Goal: Communication & Community: Share content

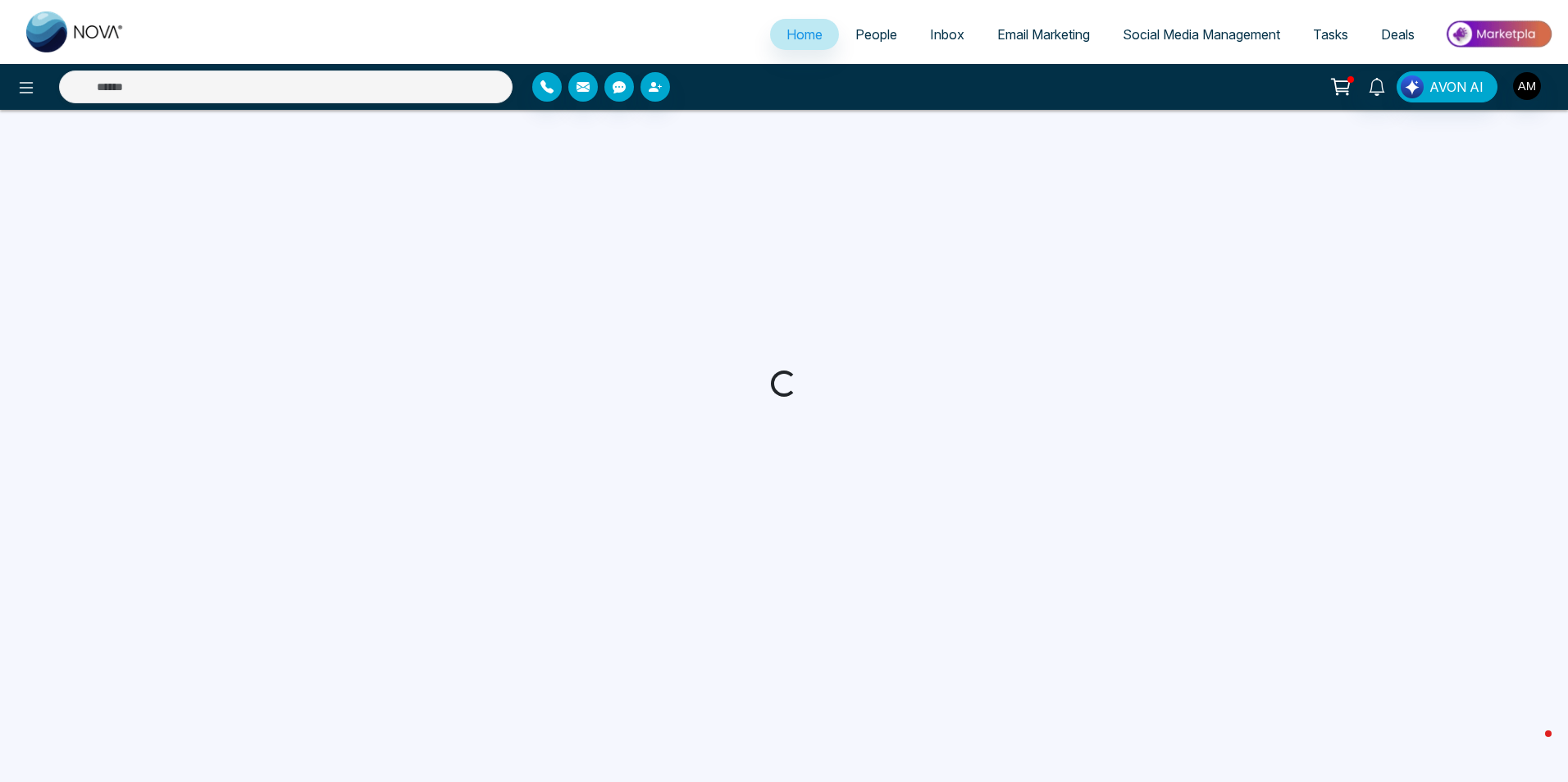
select select "*"
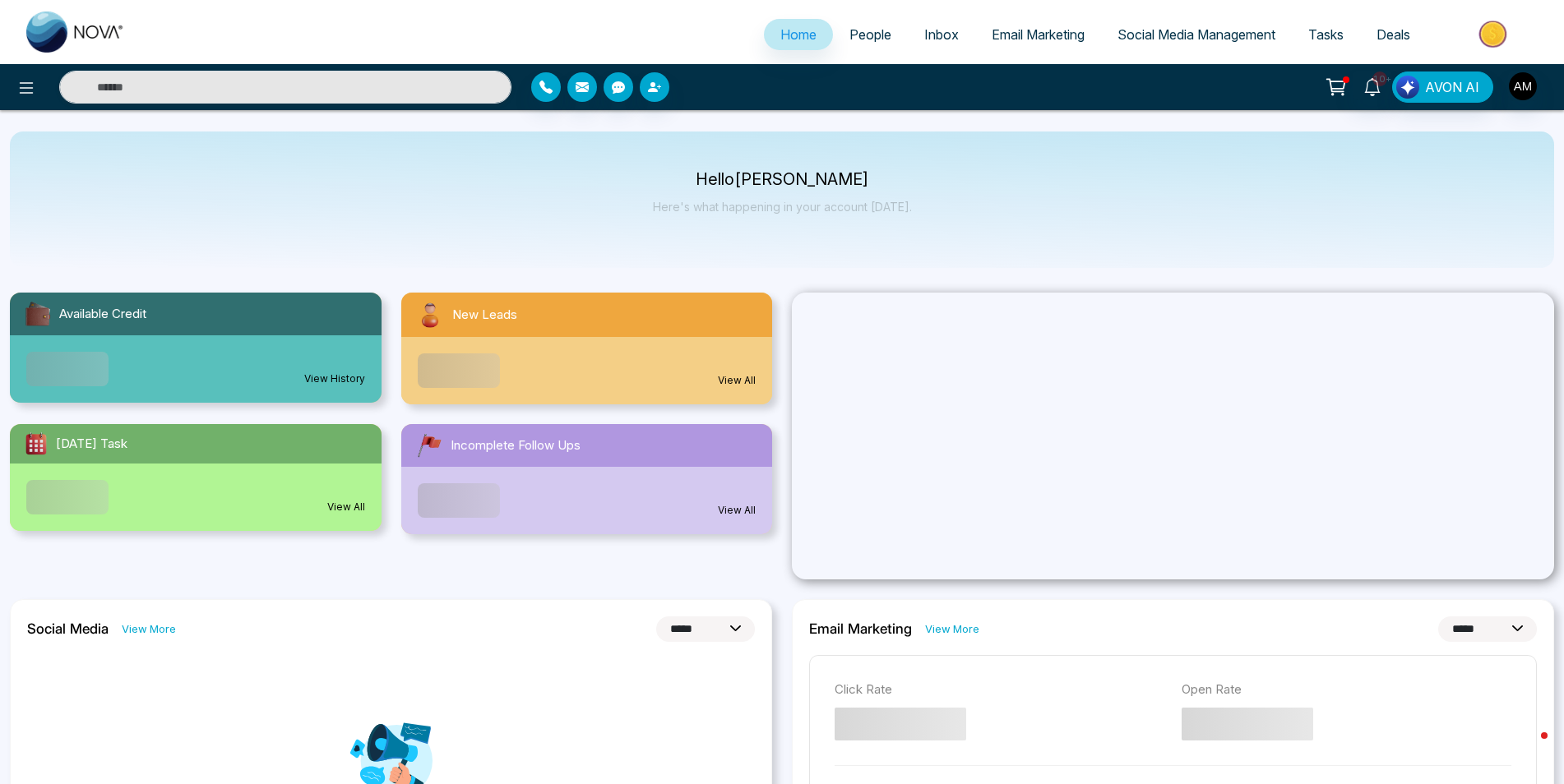
click at [1020, 44] on link "Email Marketing" at bounding box center [1038, 34] width 126 height 31
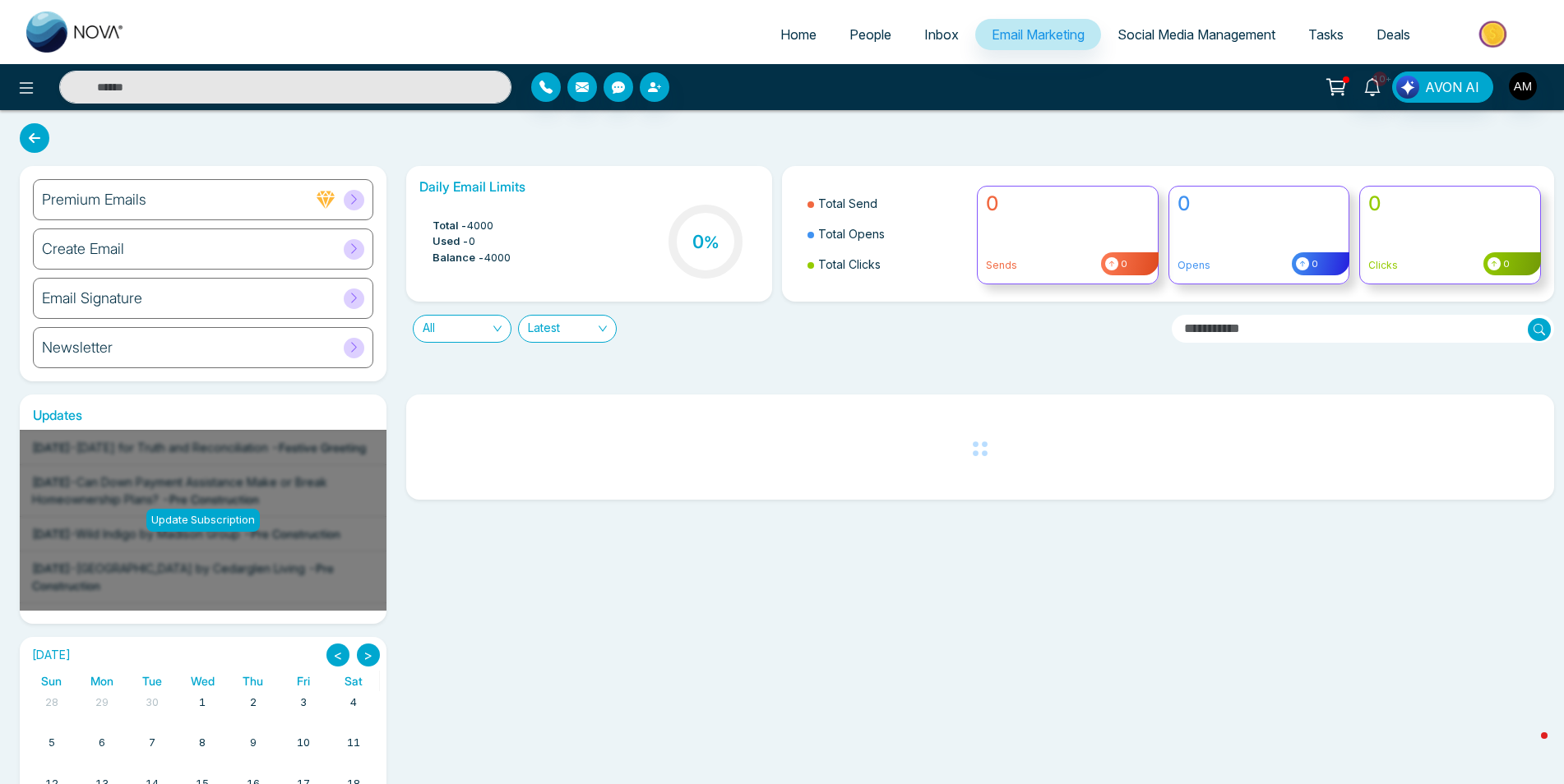
click at [356, 249] on icon at bounding box center [353, 248] width 5 height 10
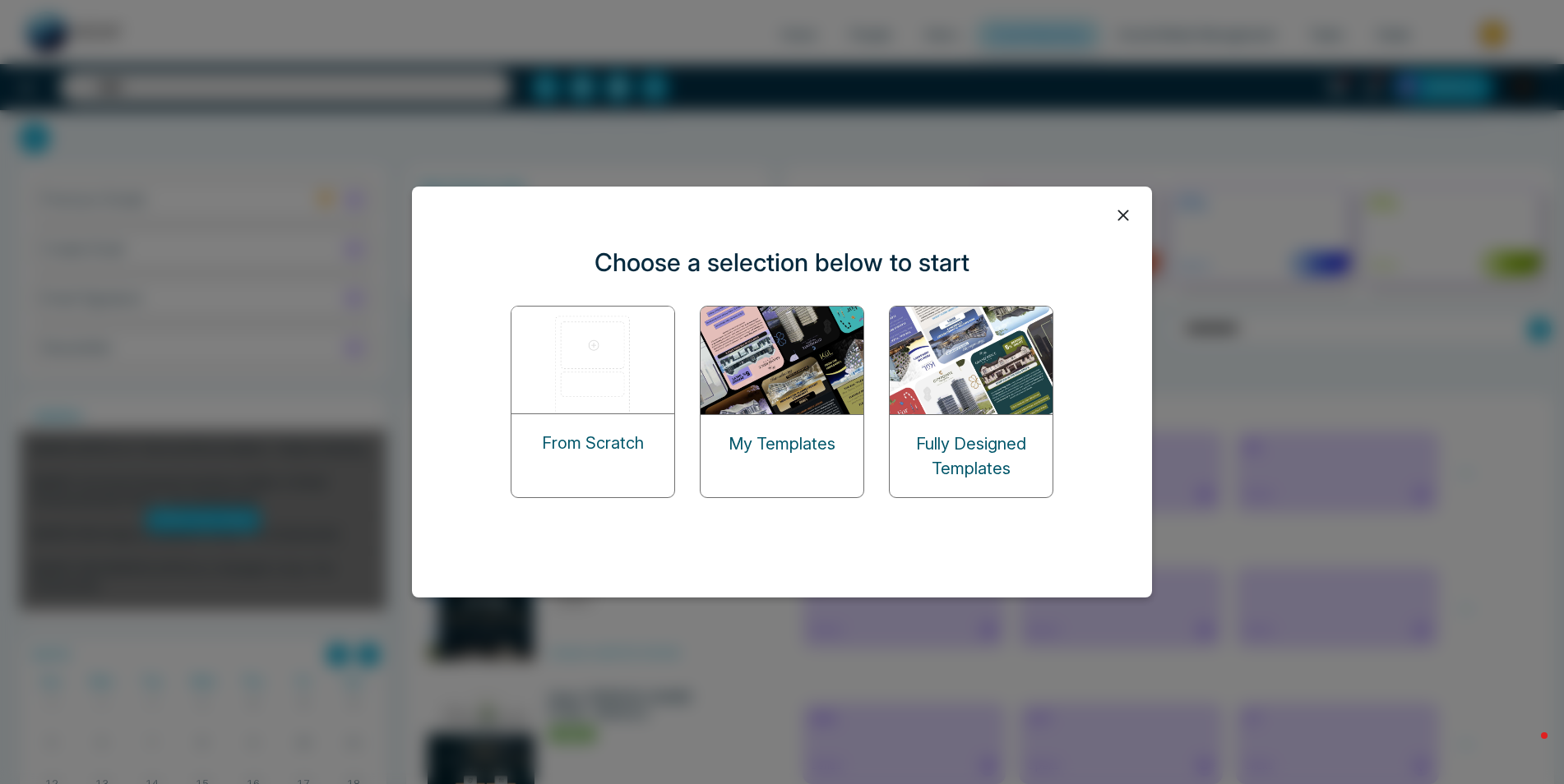
click at [958, 444] on p "Fully Designed Templates" at bounding box center [971, 456] width 163 height 50
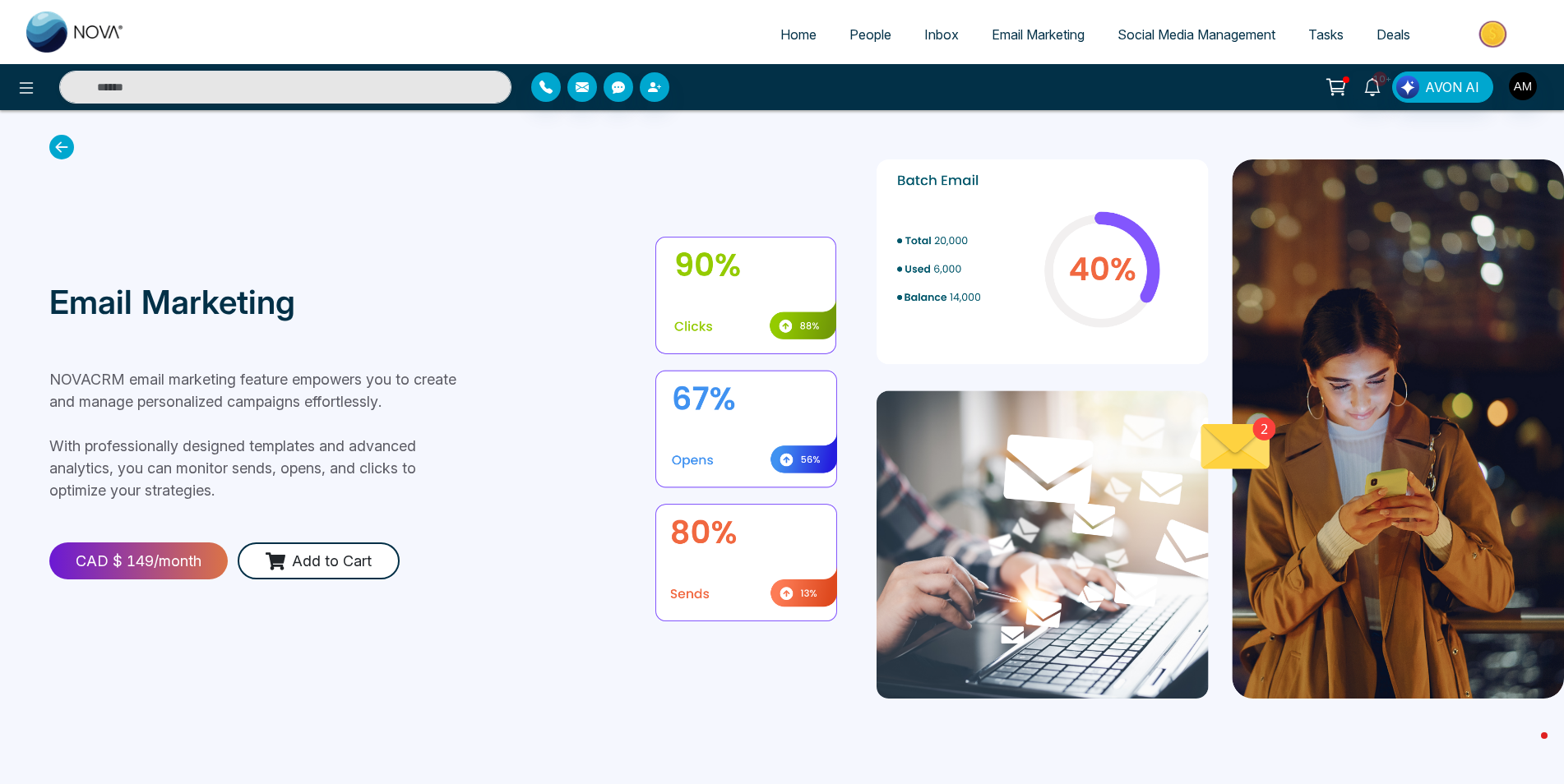
click at [996, 44] on link "Email Marketing" at bounding box center [1038, 34] width 126 height 31
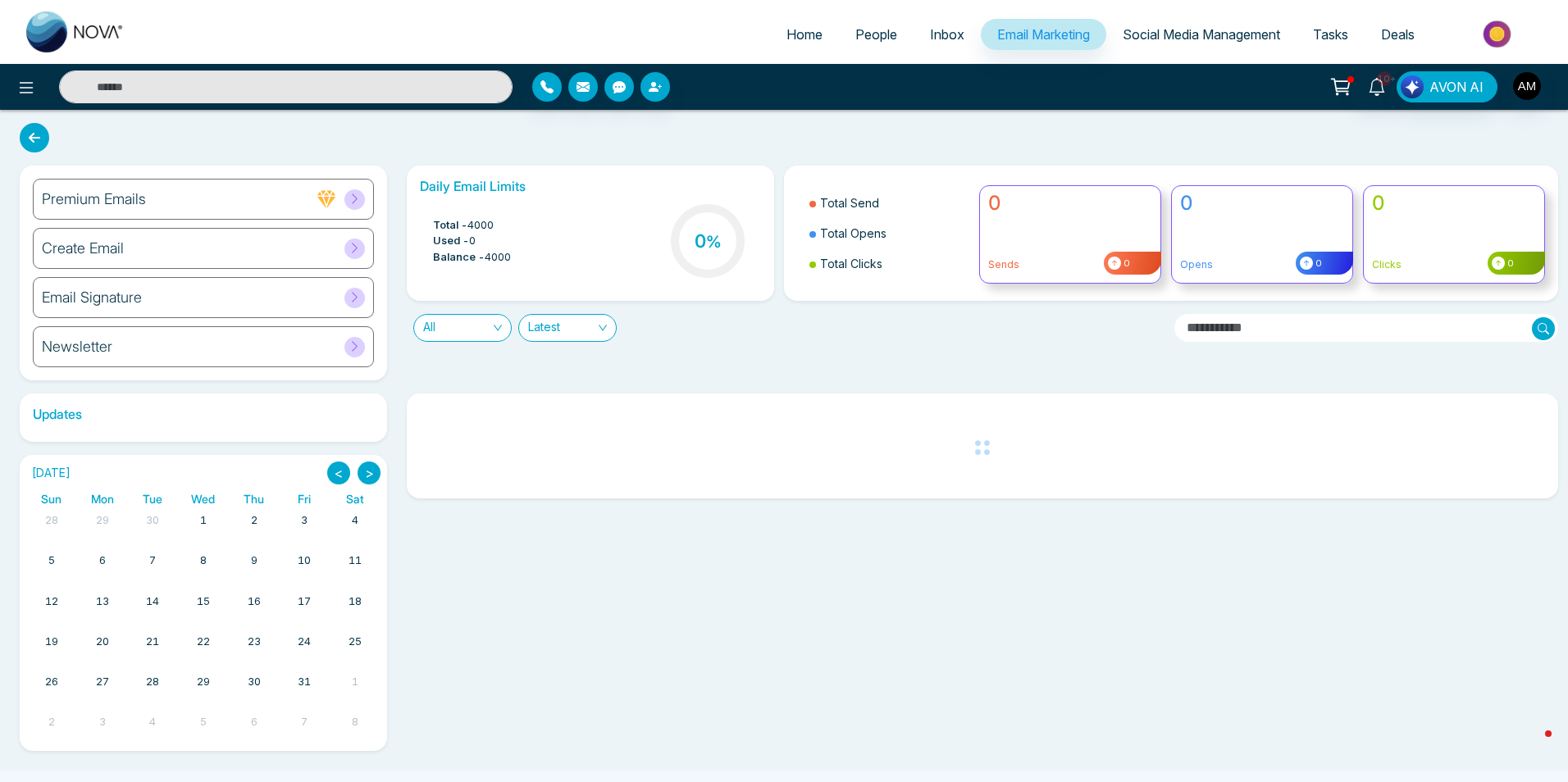
click at [359, 249] on icon at bounding box center [355, 248] width 12 height 12
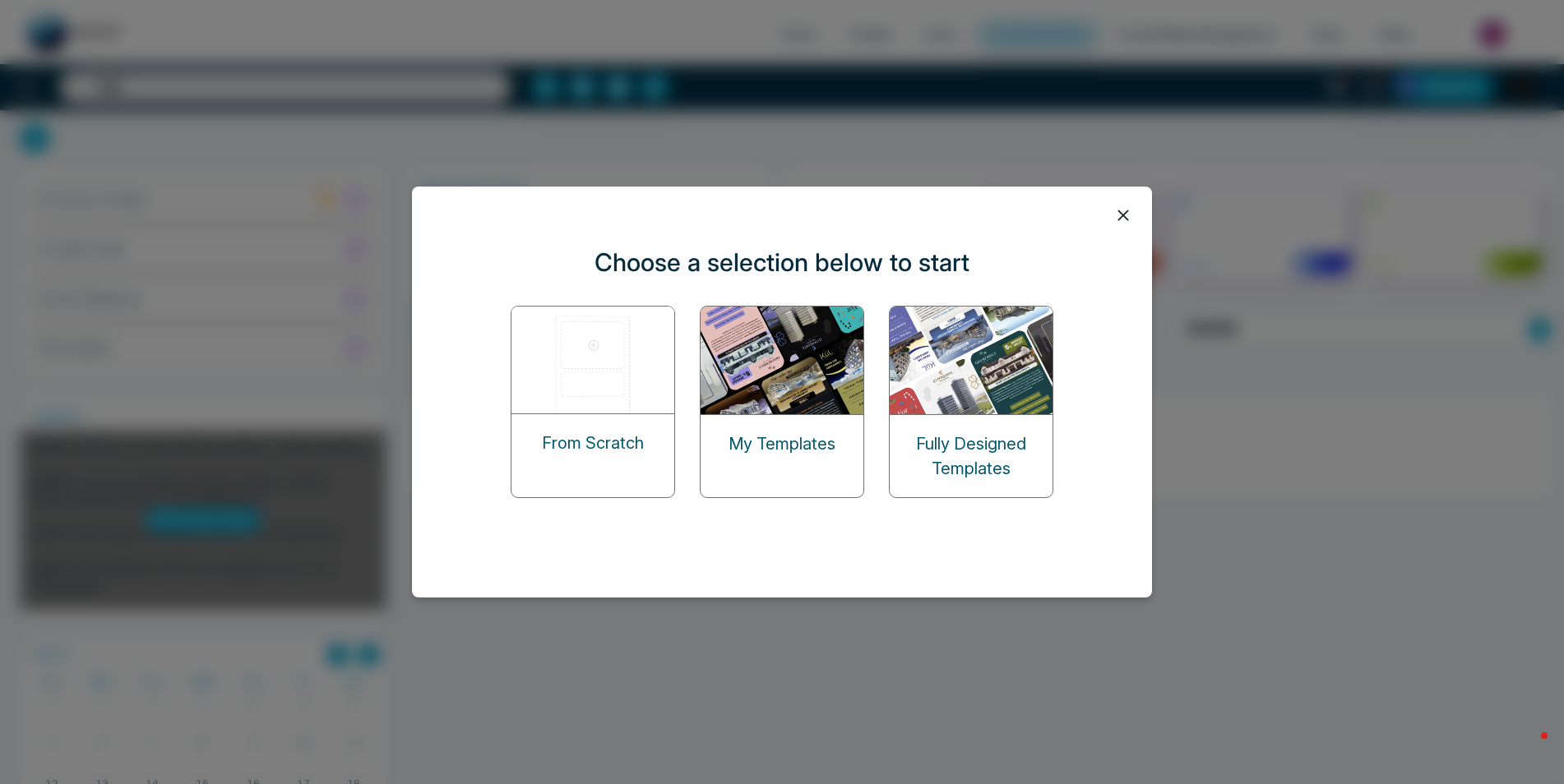
click at [718, 436] on div "My Templates" at bounding box center [782, 444] width 163 height 58
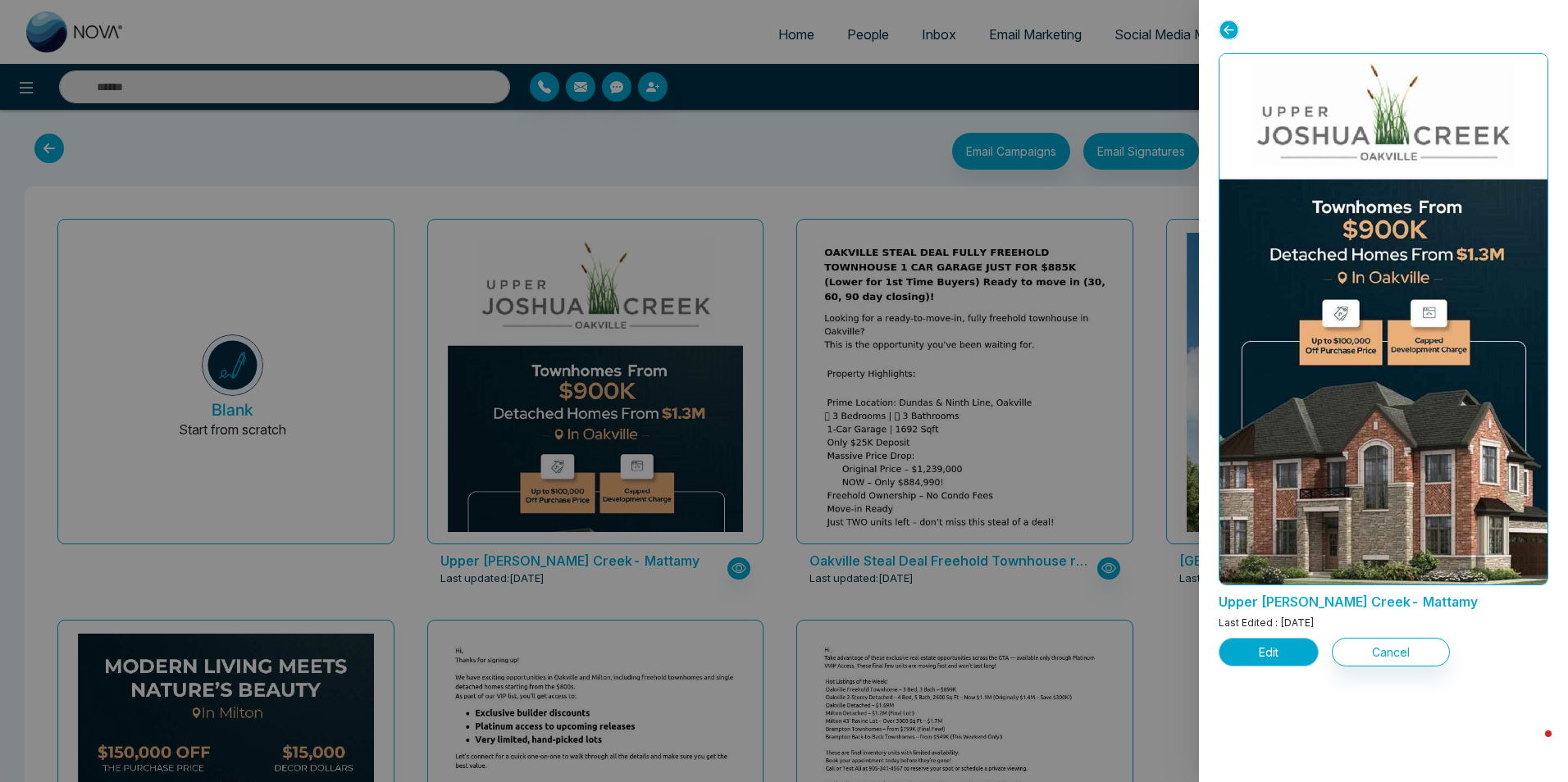
click at [1297, 653] on button "Edit" at bounding box center [1268, 652] width 100 height 28
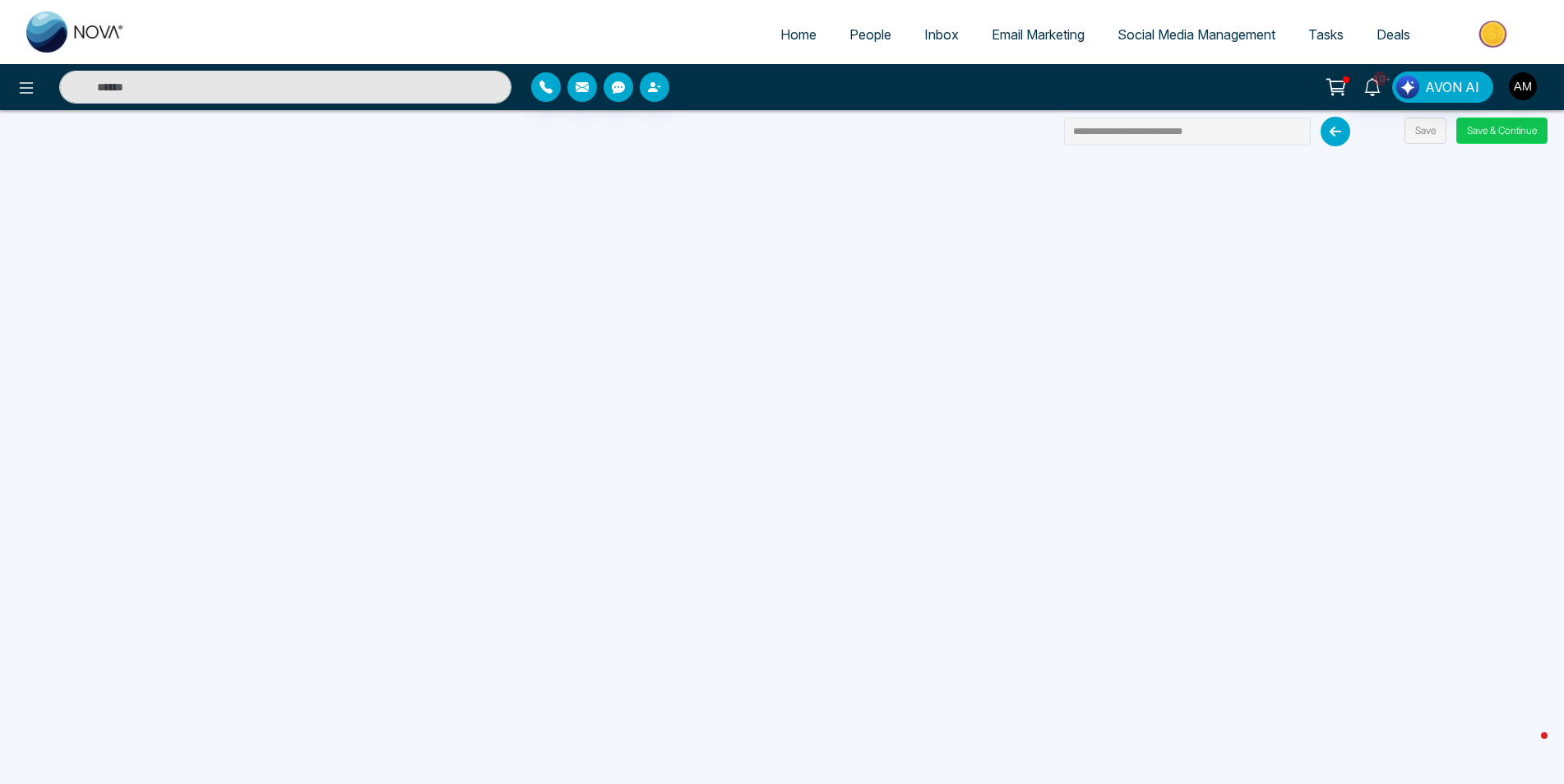
click at [1518, 124] on button "Save & Continue" at bounding box center [1502, 131] width 91 height 27
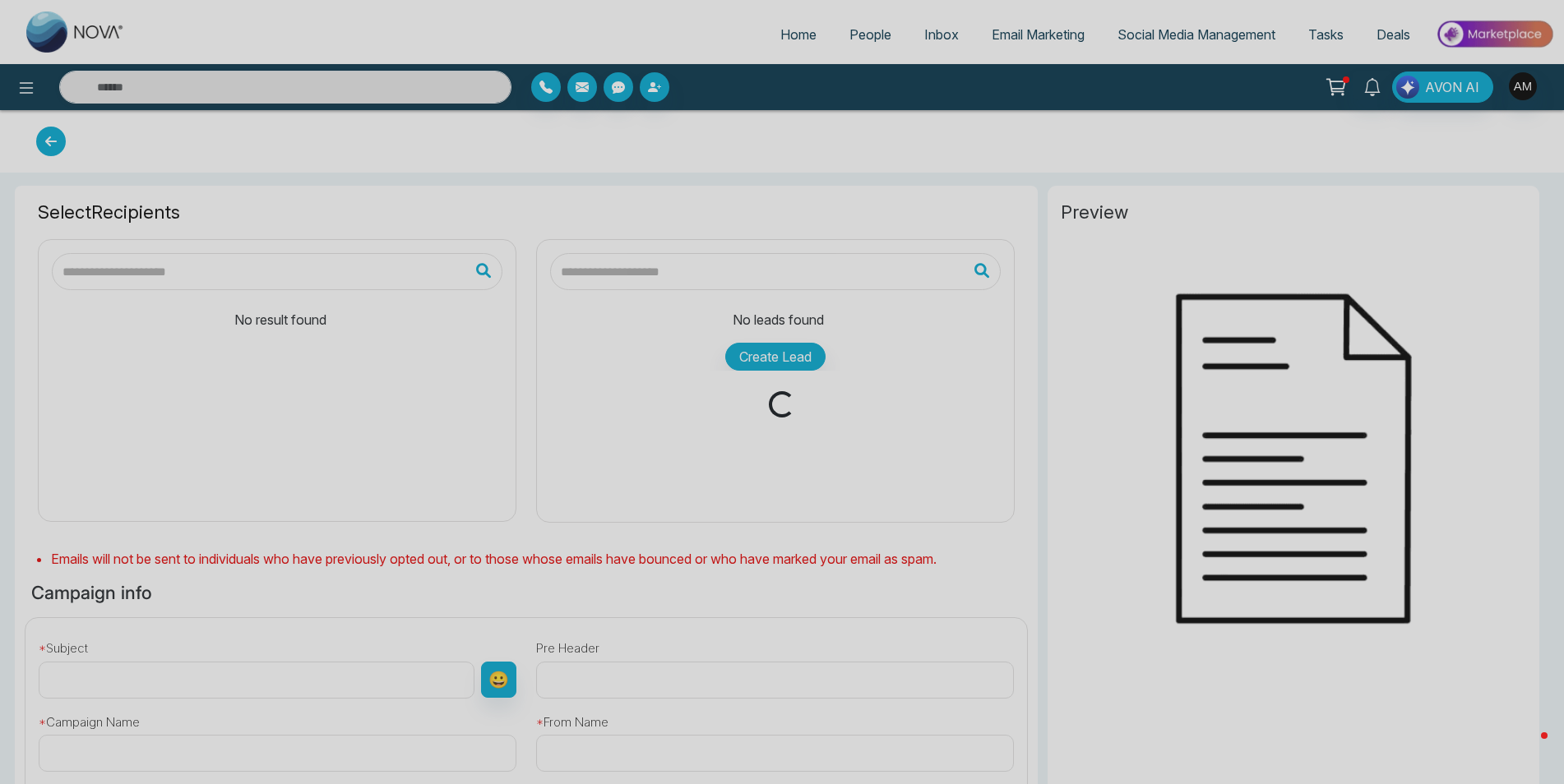
type input "**********"
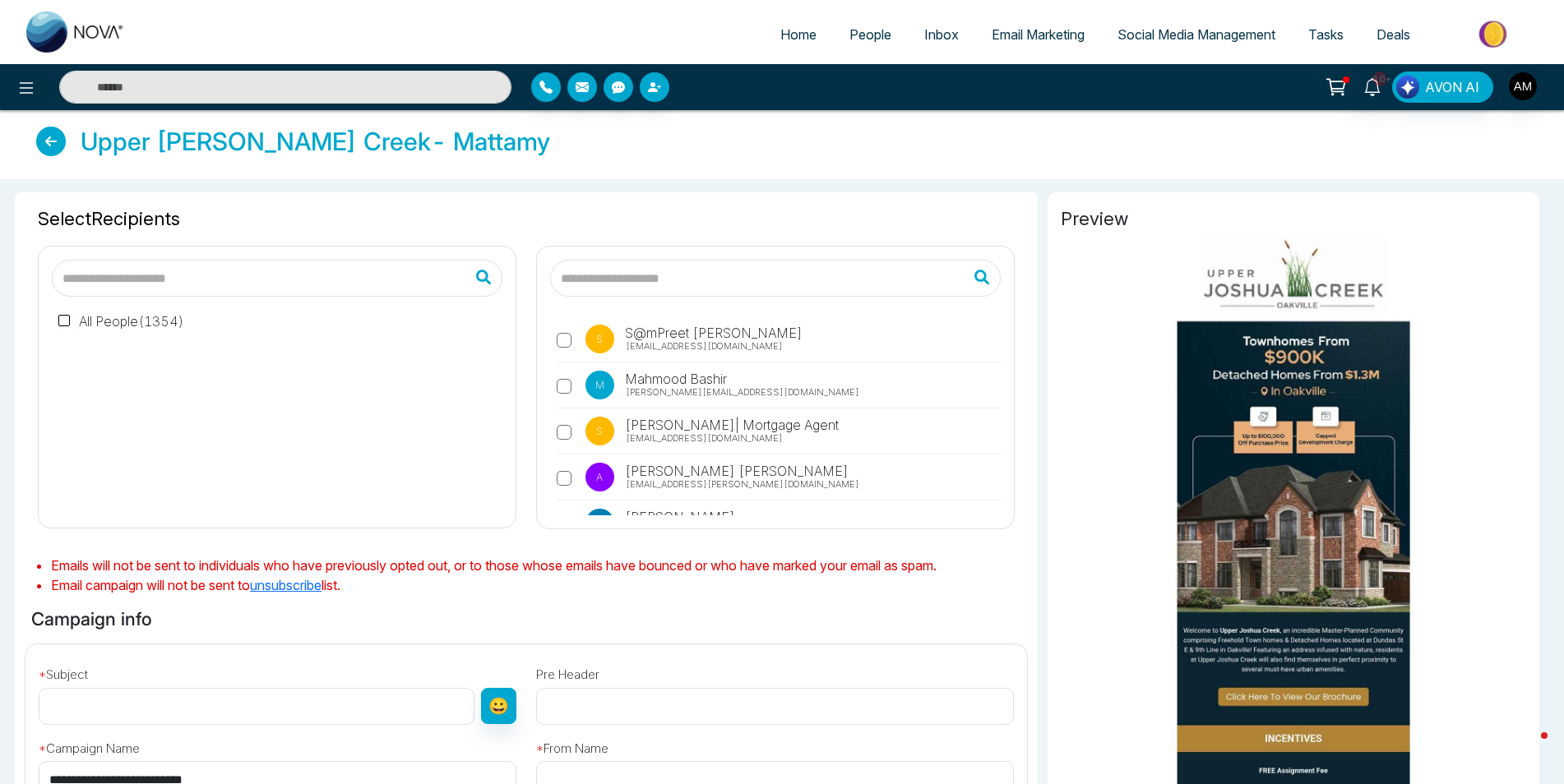
click at [620, 274] on input "text" at bounding box center [774, 279] width 450 height 37
click at [678, 207] on span "Select Recipients" at bounding box center [527, 218] width 977 height 28
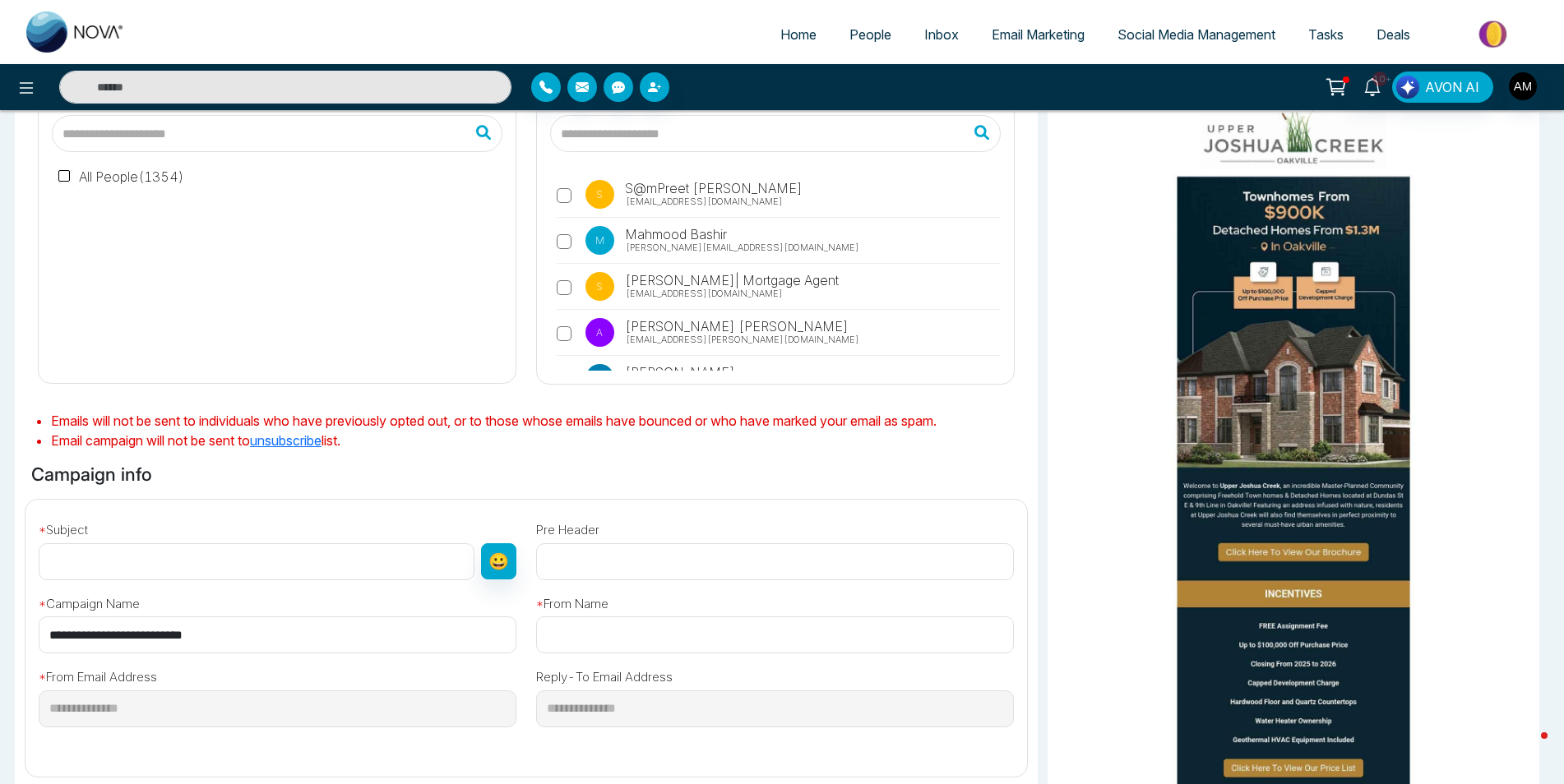
scroll to position [247, 0]
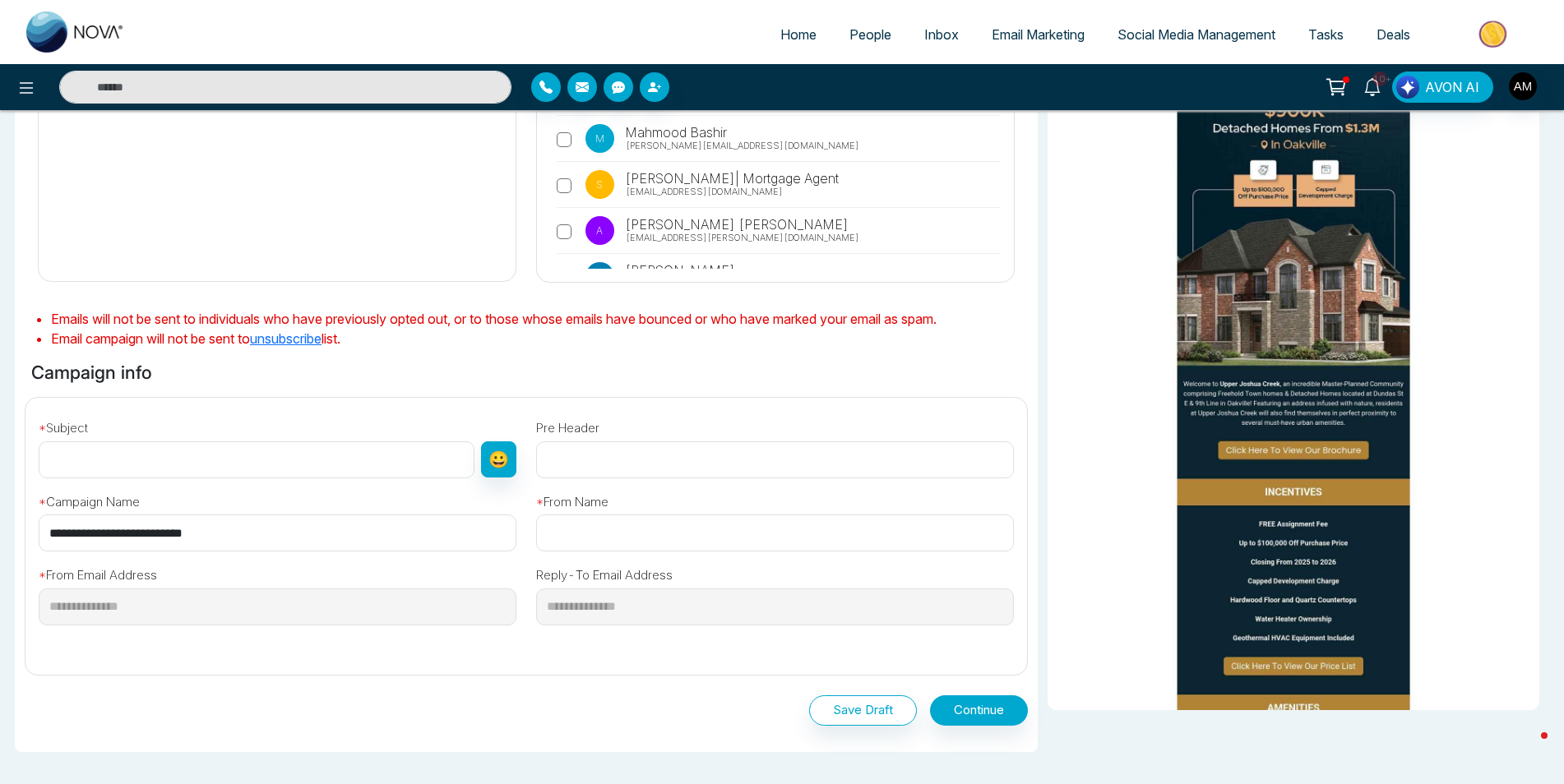
click at [147, 445] on input "text" at bounding box center [257, 460] width 436 height 37
type input "**********"
click at [599, 461] on input "text" at bounding box center [775, 460] width 478 height 37
click at [561, 450] on input "text" at bounding box center [775, 460] width 478 height 37
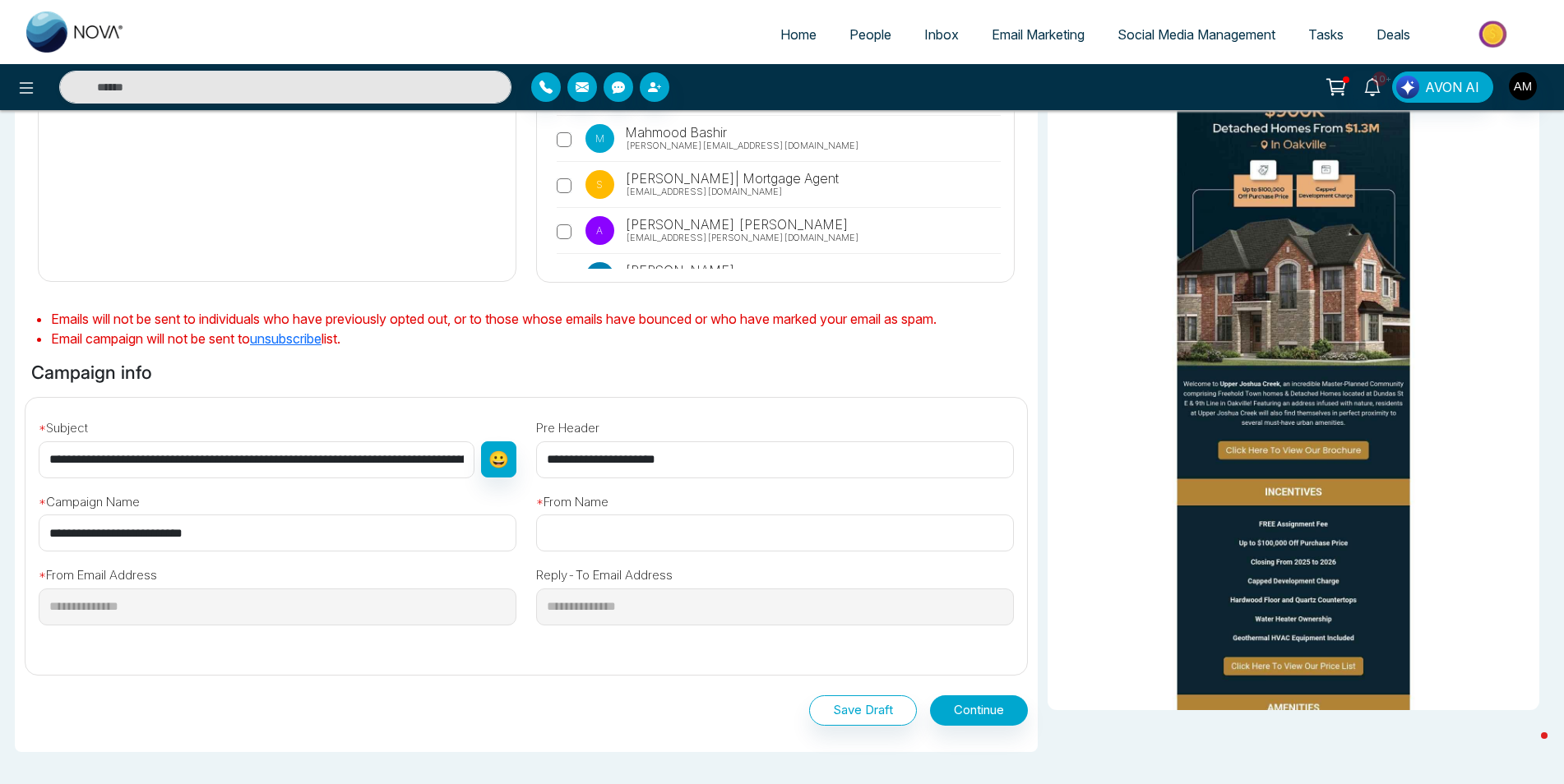
type input "**********"
click at [612, 677] on div "Save Draft Continue" at bounding box center [527, 707] width 1004 height 63
click at [989, 701] on button "Continue" at bounding box center [979, 710] width 98 height 30
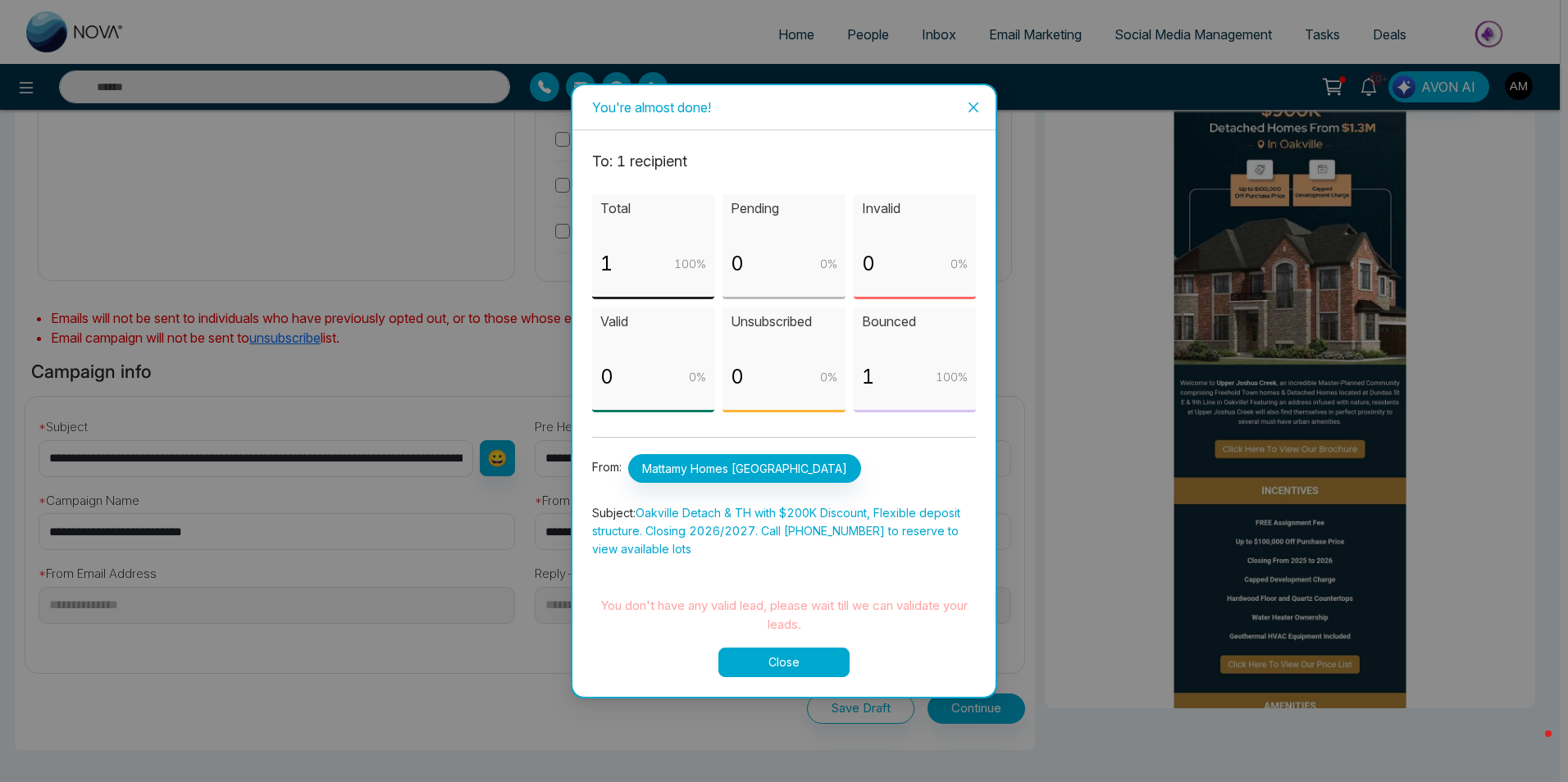
click at [776, 663] on button "Close" at bounding box center [784, 662] width 131 height 29
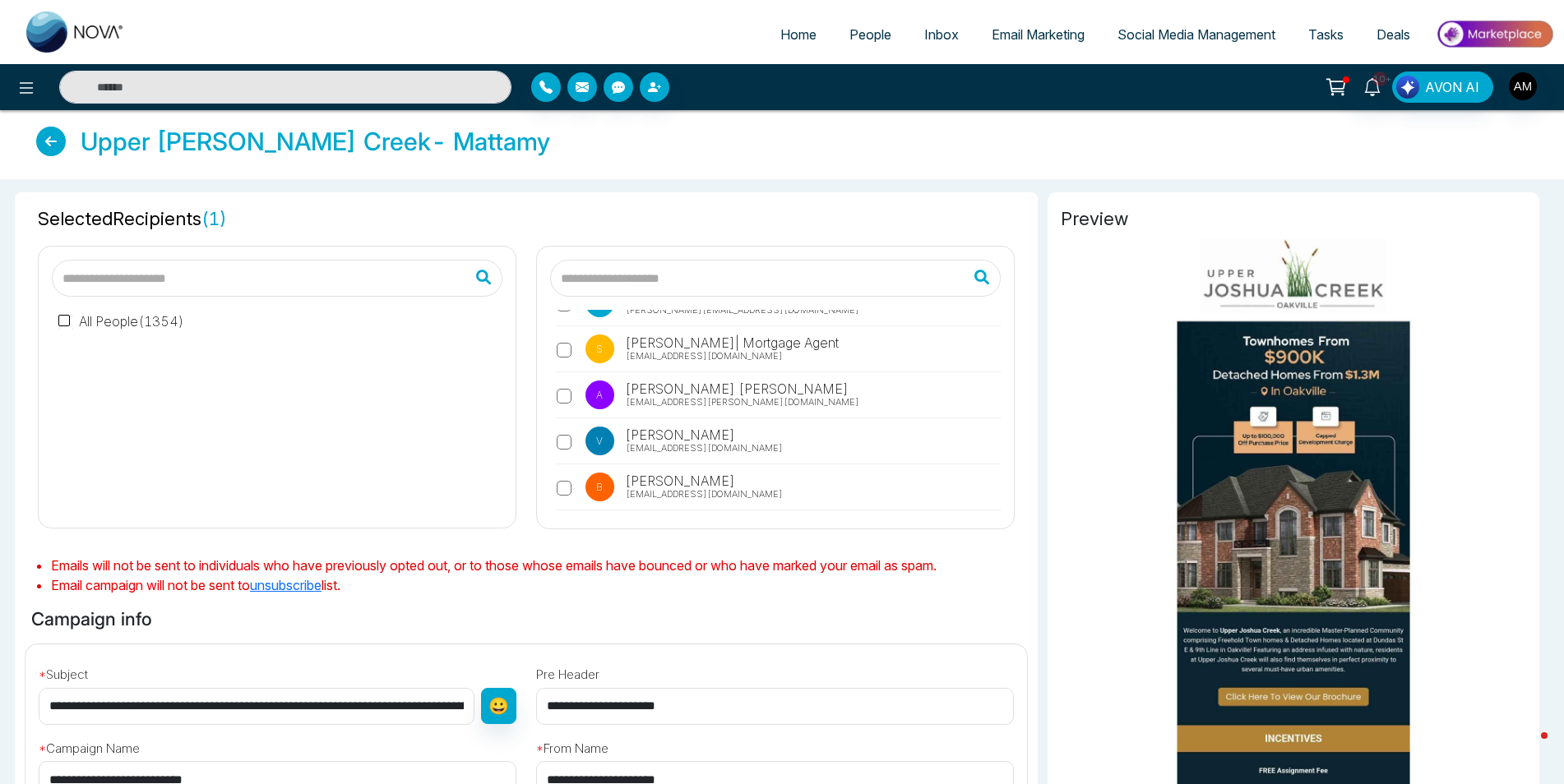
scroll to position [0, 0]
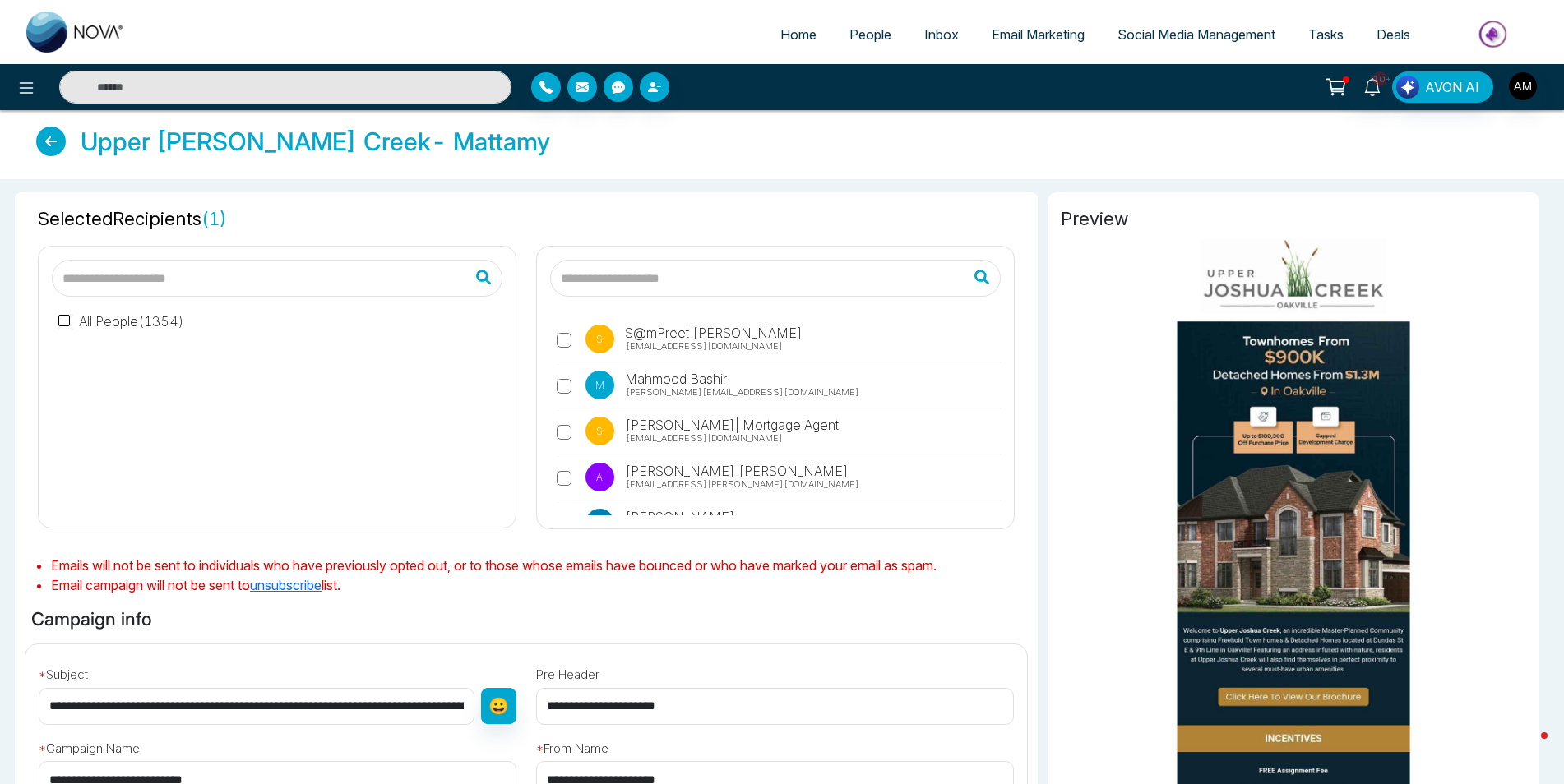
click at [160, 322] on label "All People ( 1354 )" at bounding box center [122, 321] width 126 height 20
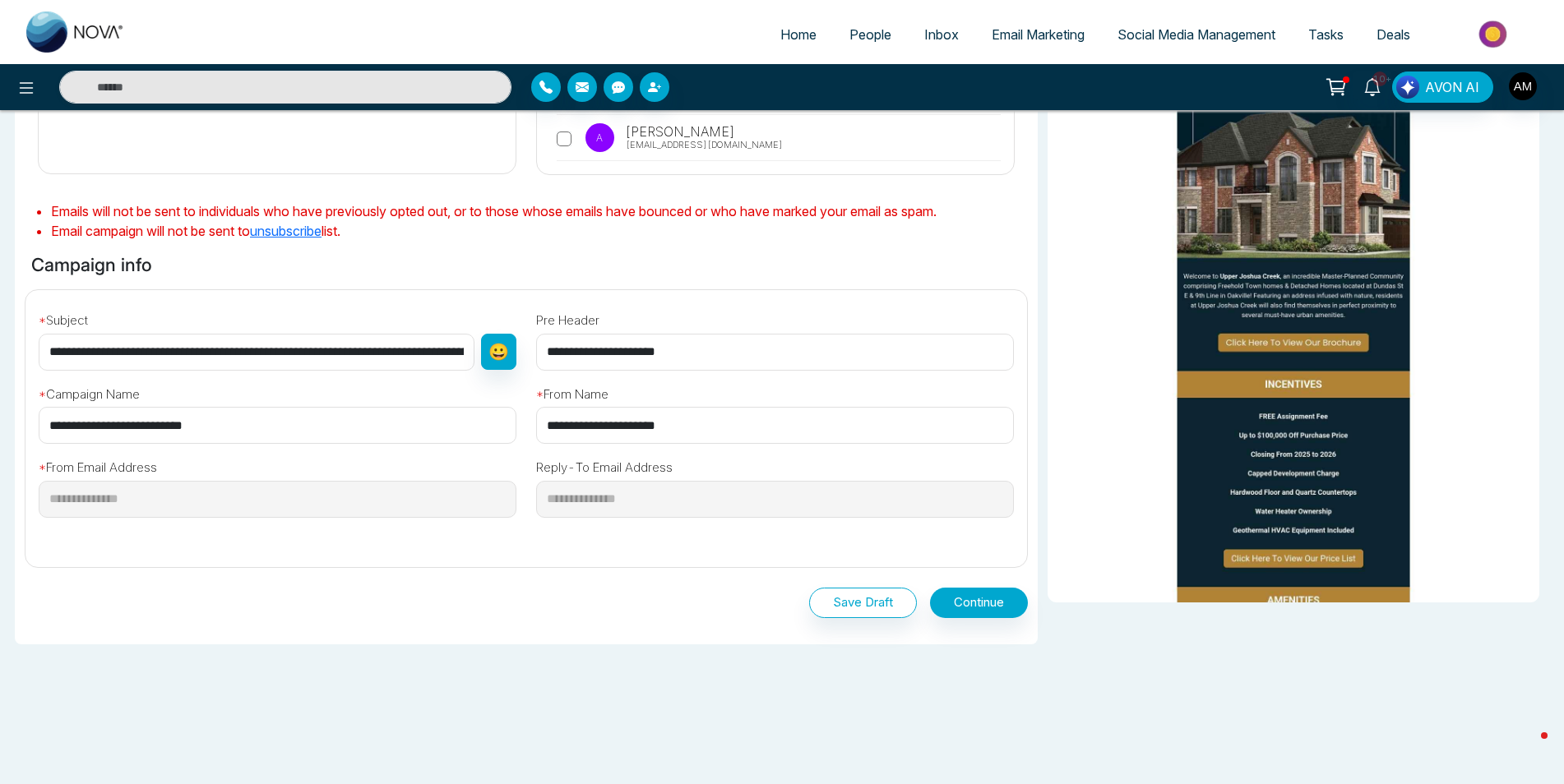
scroll to position [358, 0]
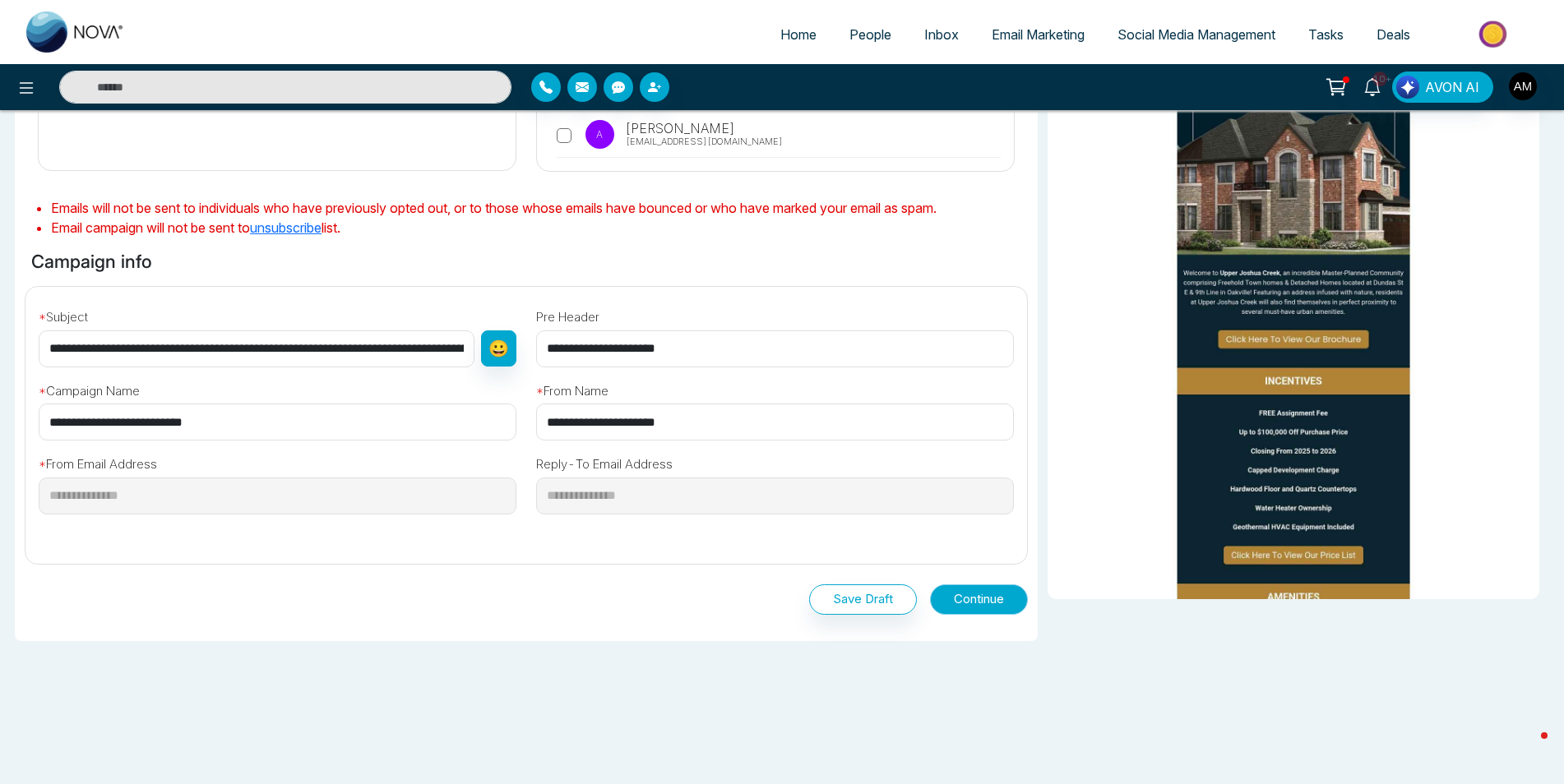
click at [994, 595] on button "Continue" at bounding box center [979, 599] width 98 height 30
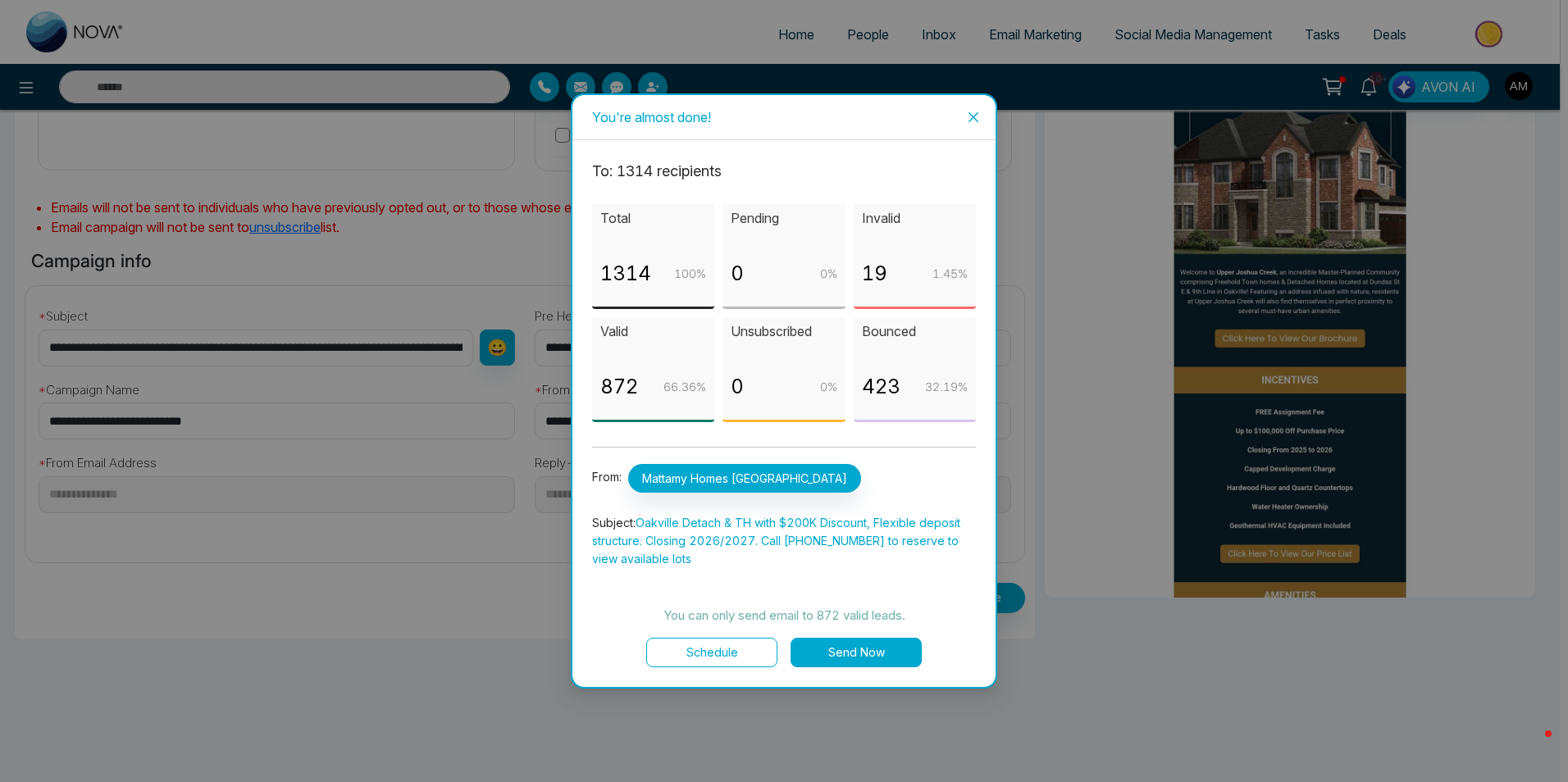
click at [845, 657] on button "Send Now" at bounding box center [856, 652] width 131 height 29
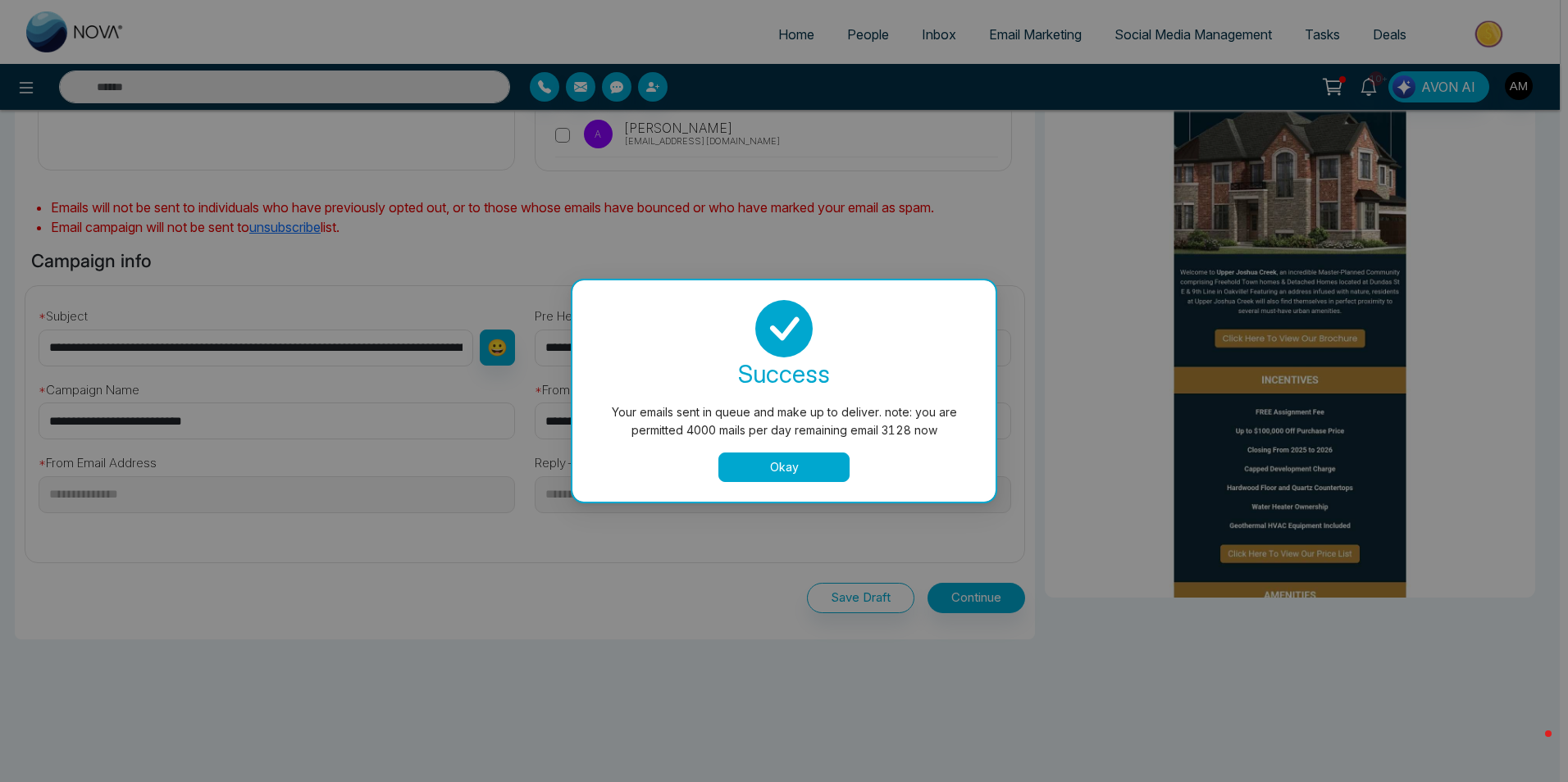
click at [775, 474] on button "Okay" at bounding box center [784, 467] width 131 height 29
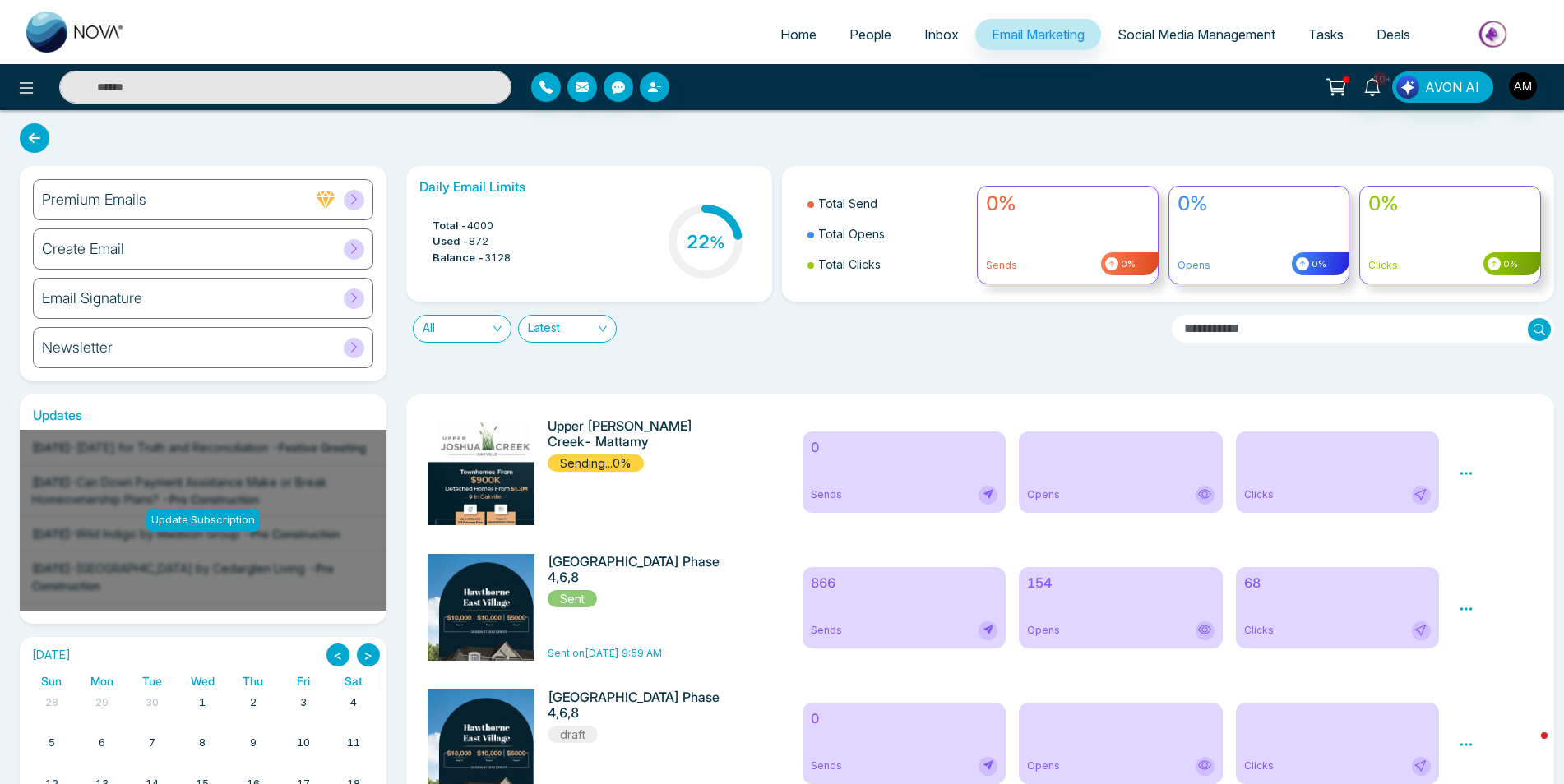
click at [348, 200] on span at bounding box center [353, 200] width 20 height 20
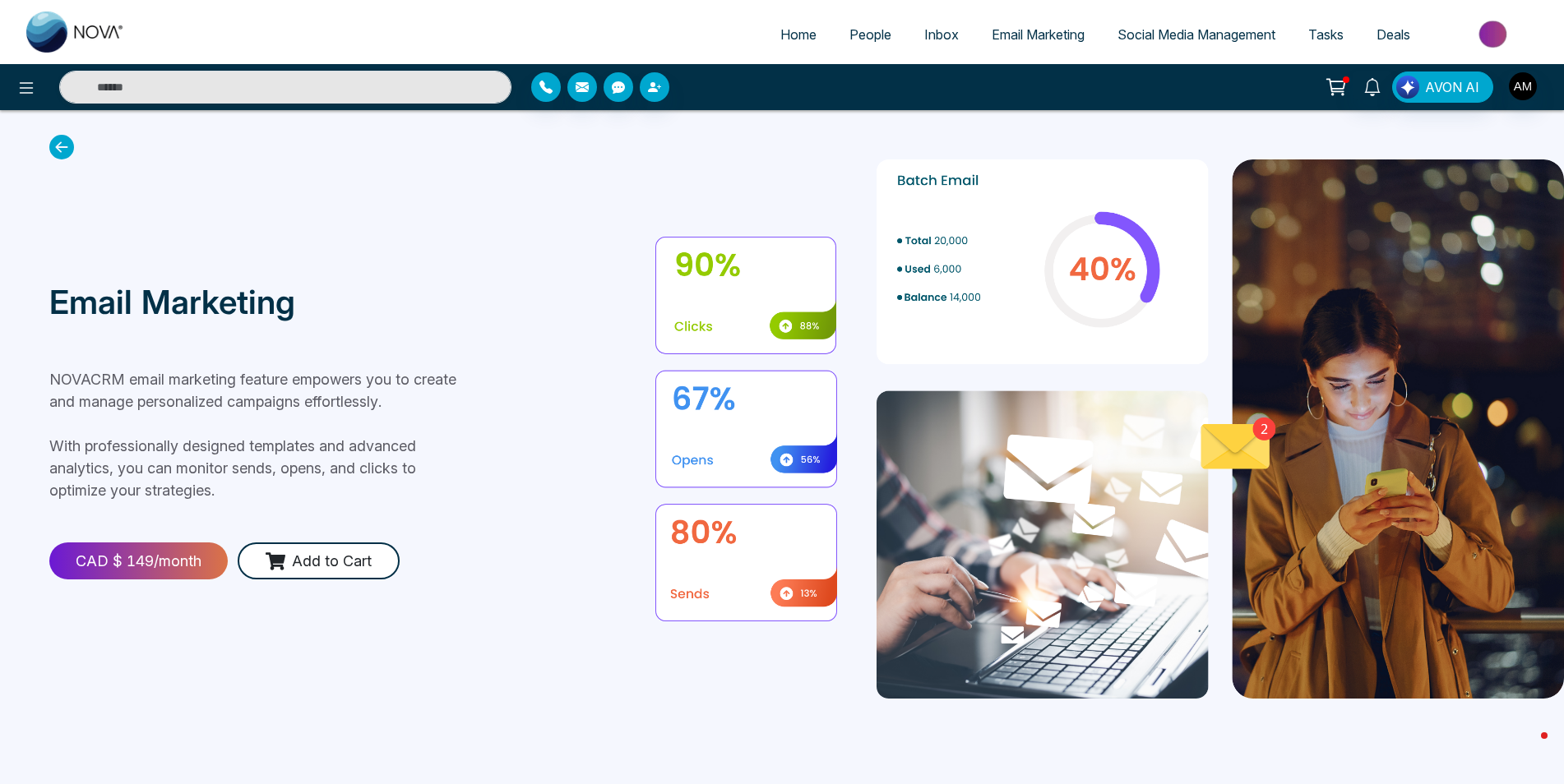
click at [1060, 36] on span "Email Marketing" at bounding box center [1038, 35] width 93 height 17
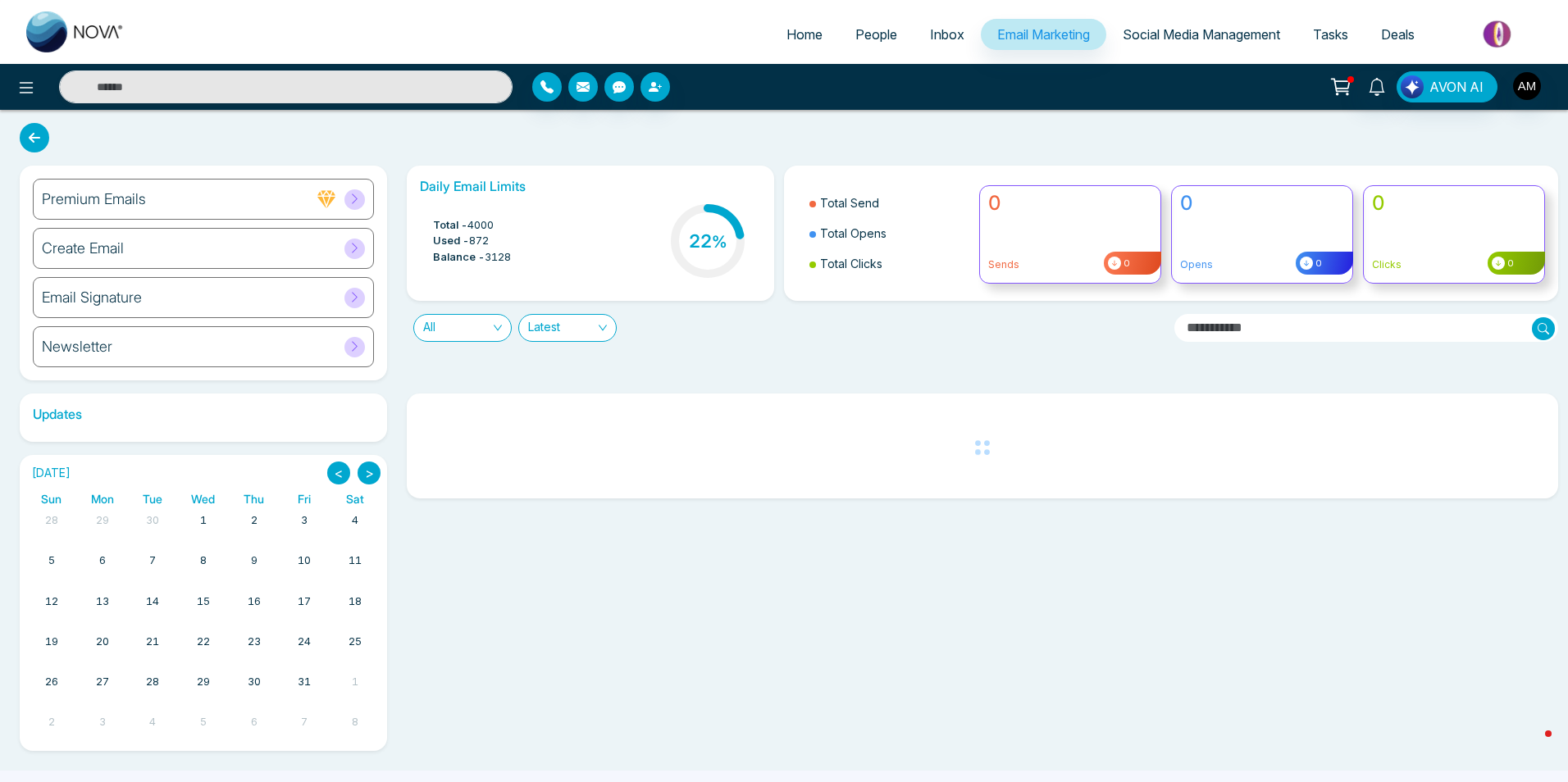
click at [354, 249] on icon at bounding box center [355, 248] width 12 height 12
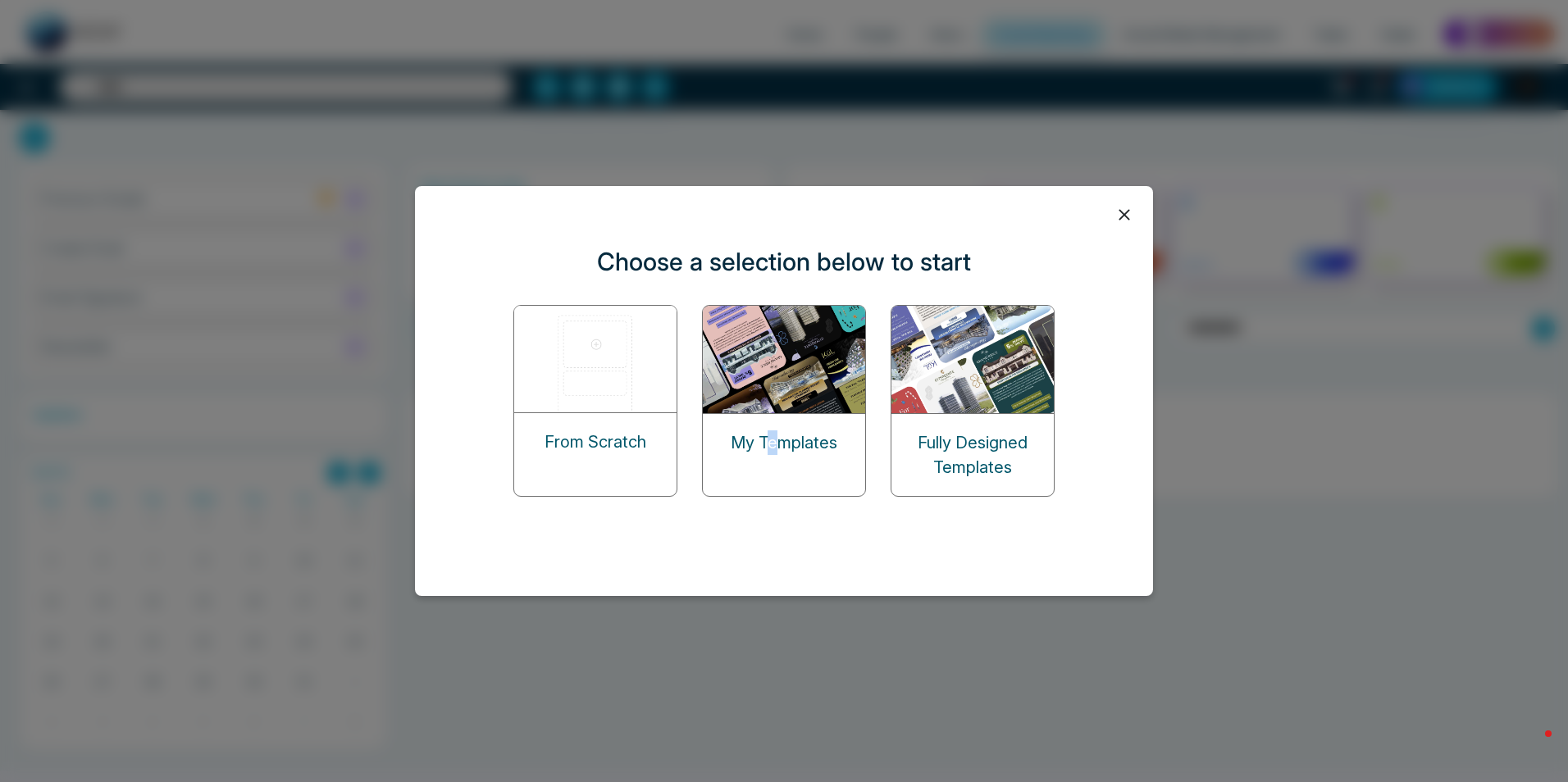
click at [773, 422] on div "My Templates" at bounding box center [784, 443] width 162 height 58
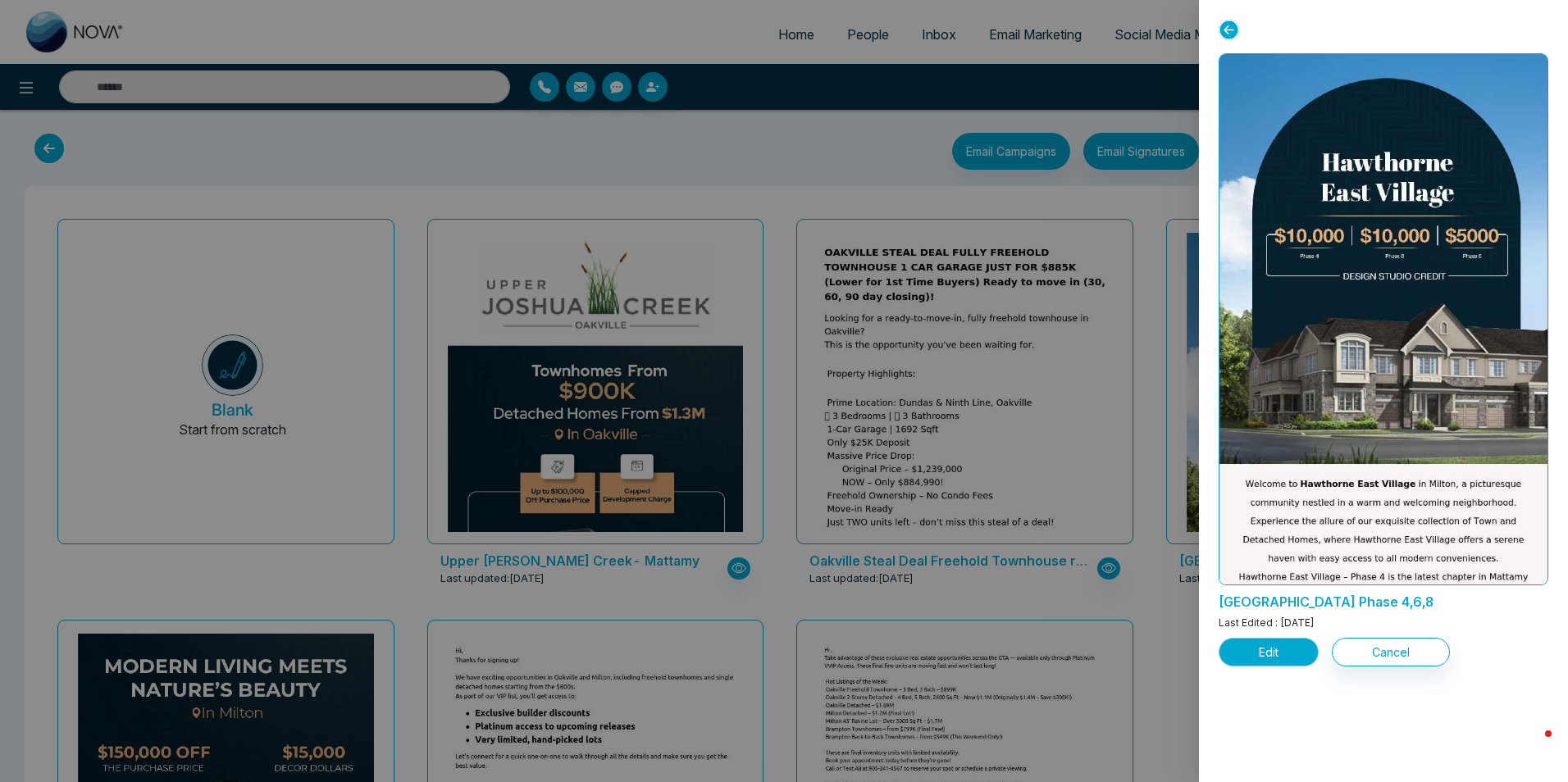
click at [1256, 650] on button "Edit" at bounding box center [1268, 652] width 100 height 28
click at [1257, 645] on button "Edit" at bounding box center [1268, 652] width 100 height 28
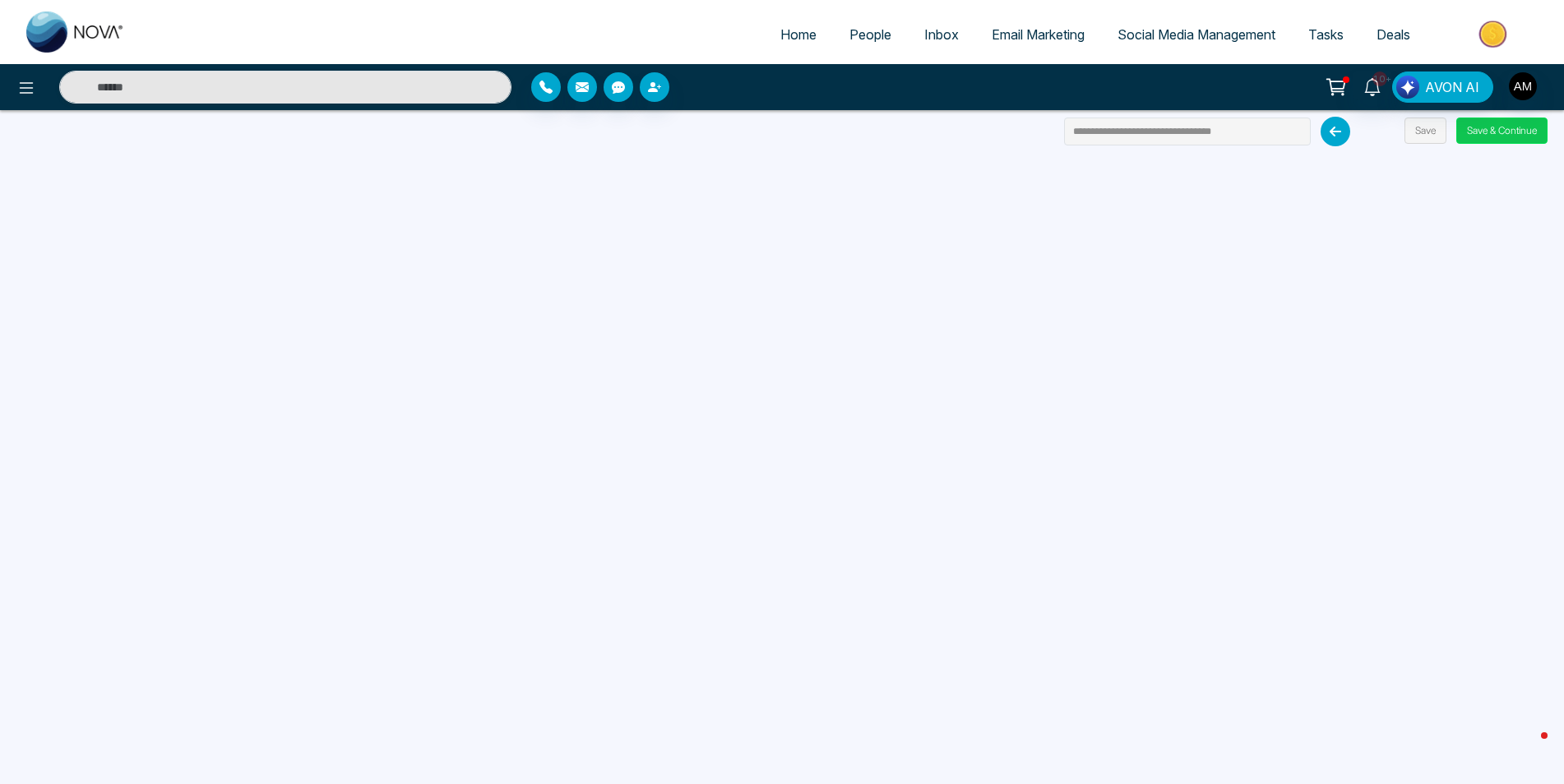
click at [1483, 137] on button "Save & Continue" at bounding box center [1502, 131] width 91 height 27
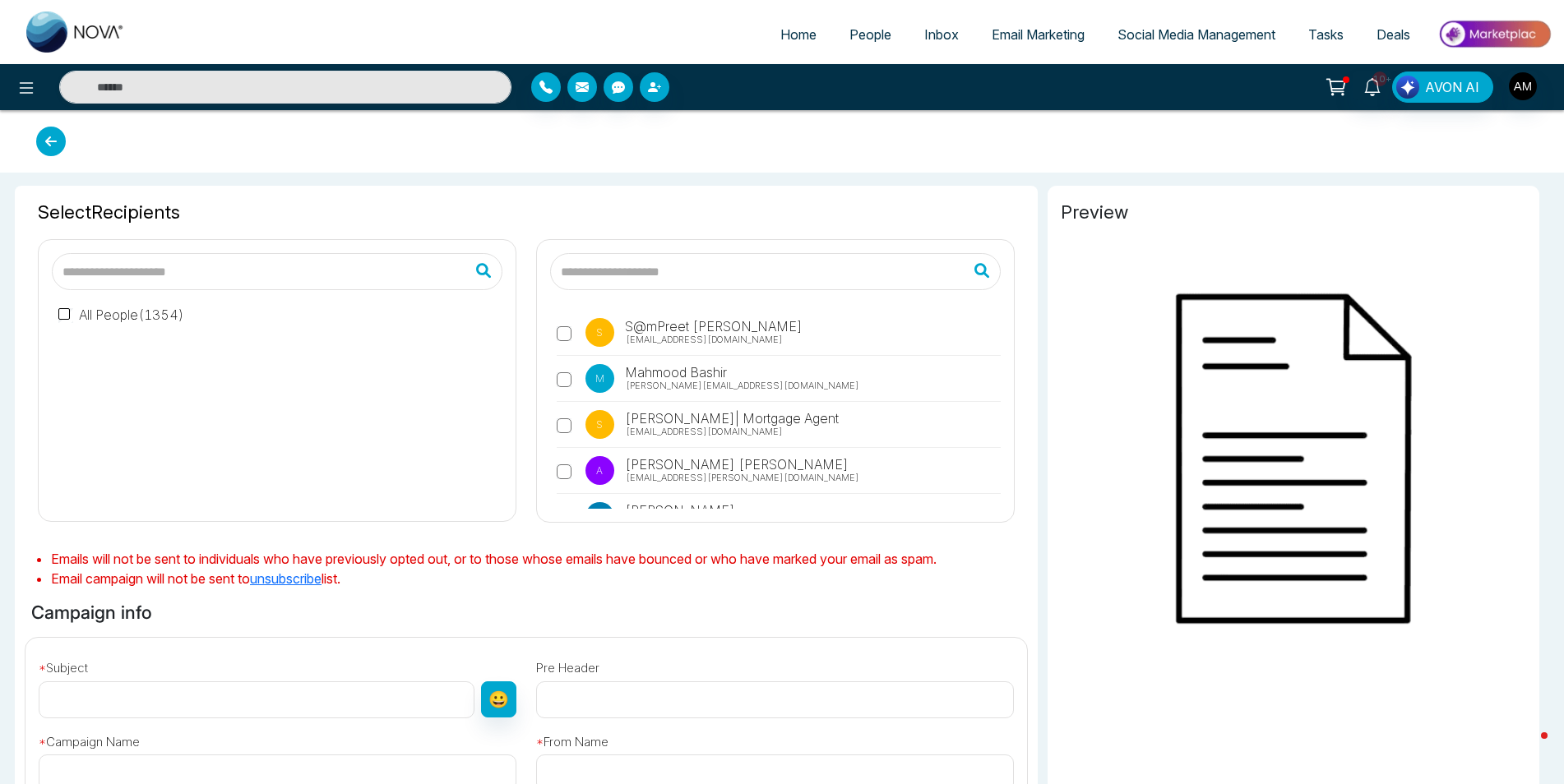
type input "**********"
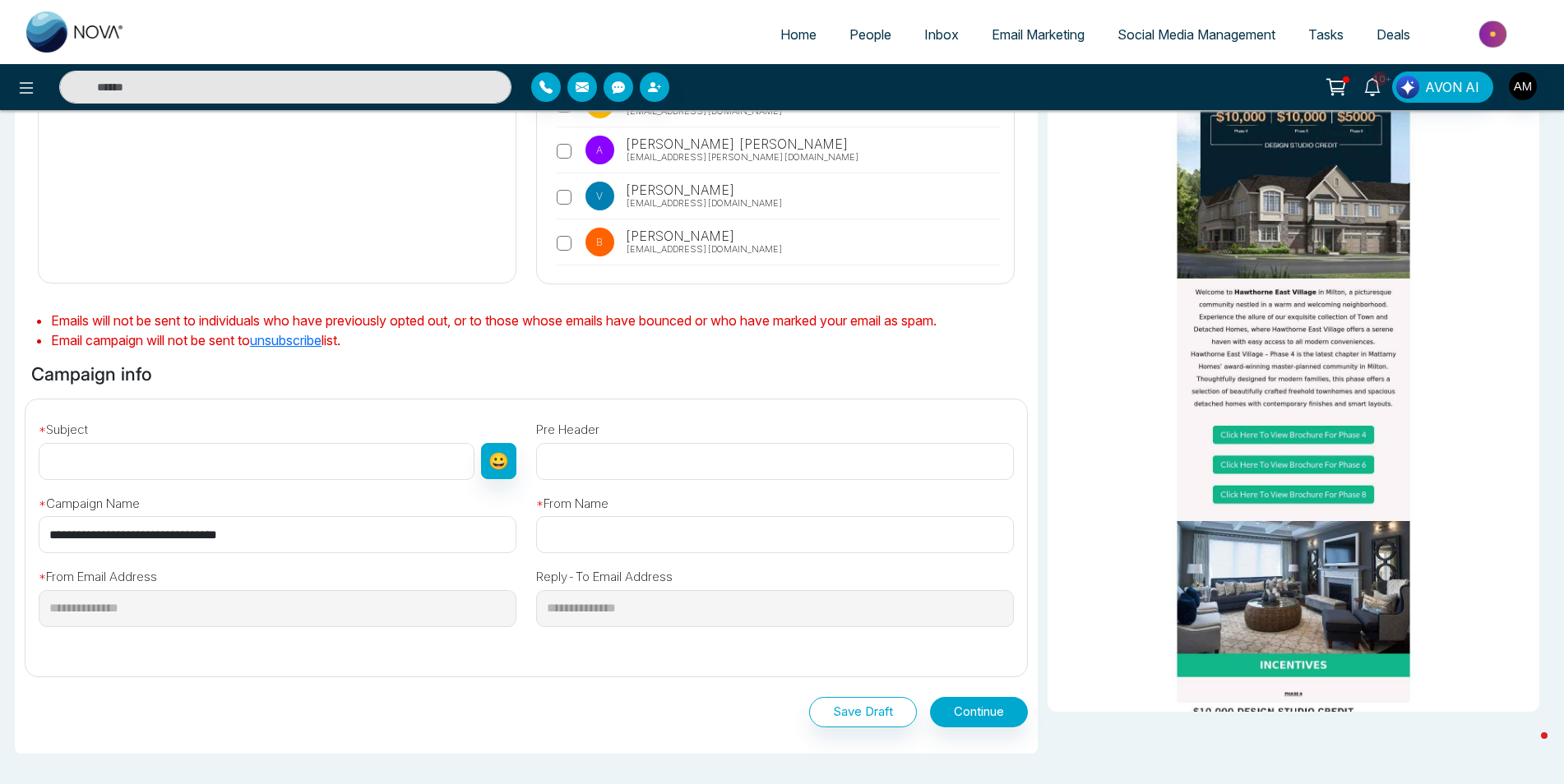
scroll to position [247, 0]
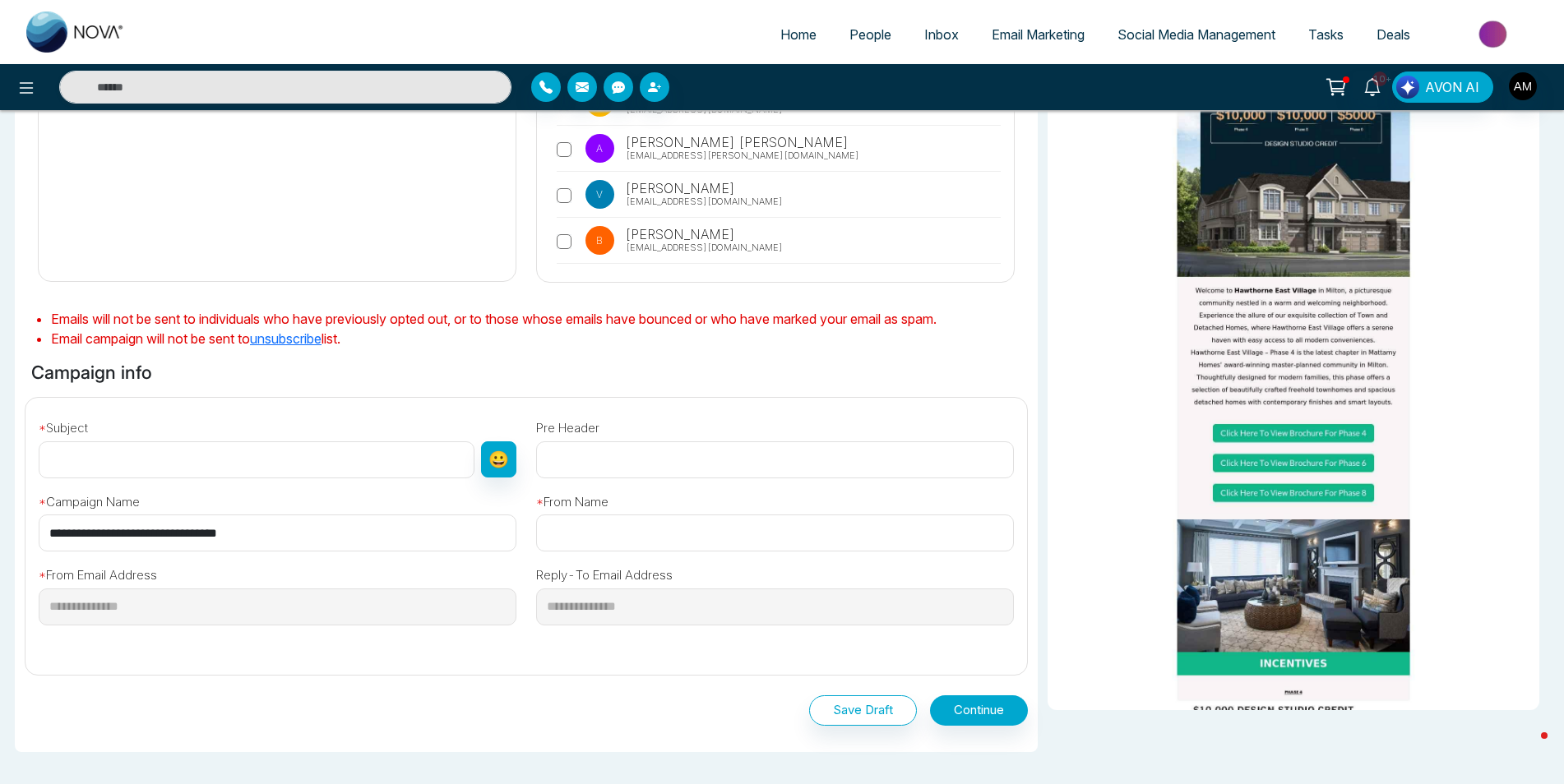
click at [175, 447] on input "text" at bounding box center [257, 460] width 436 height 37
click at [69, 463] on input "text" at bounding box center [257, 460] width 436 height 37
paste input "**********"
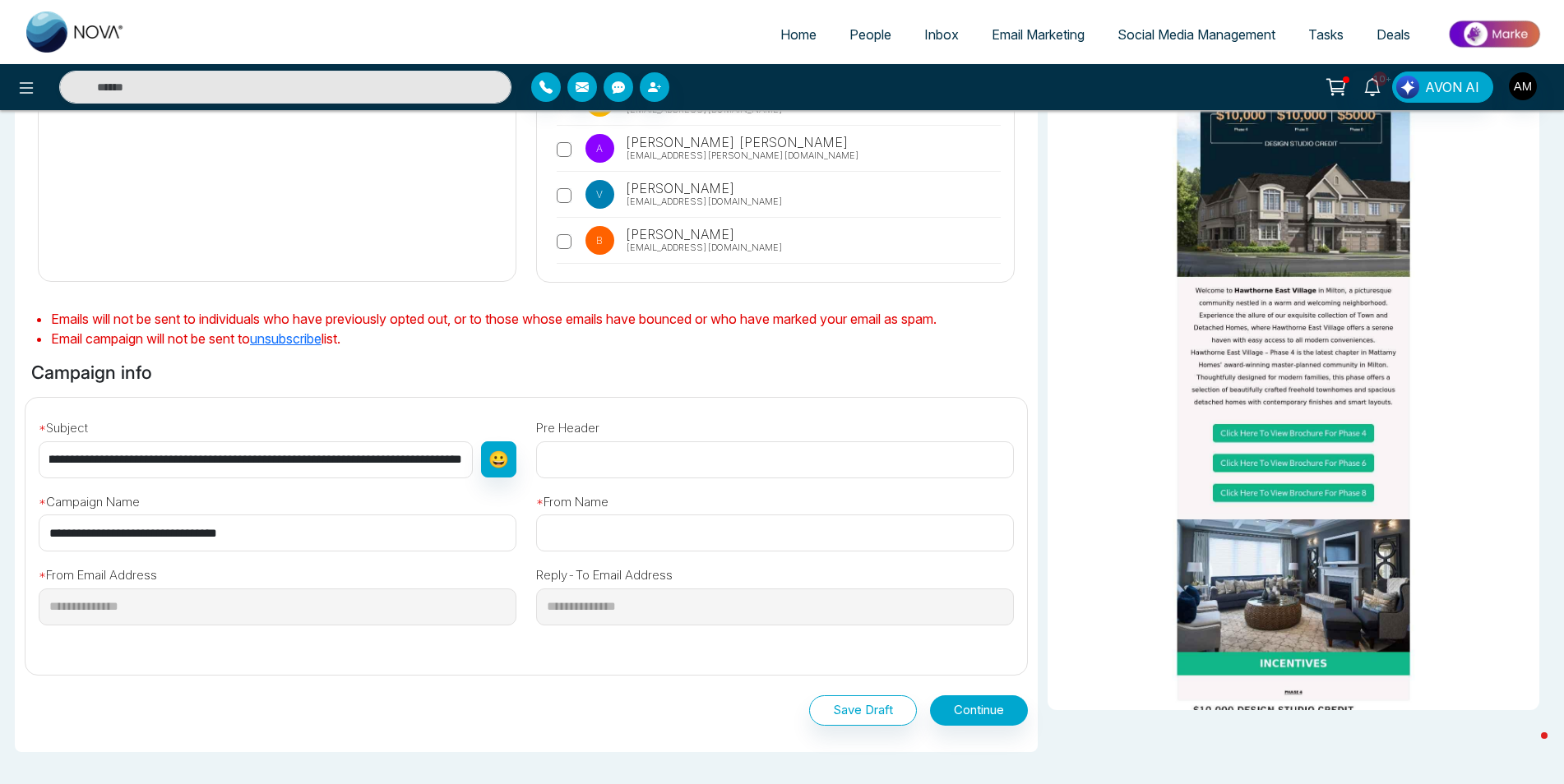
type input "**********"
click at [604, 469] on input "text" at bounding box center [775, 460] width 478 height 37
type input "**********"
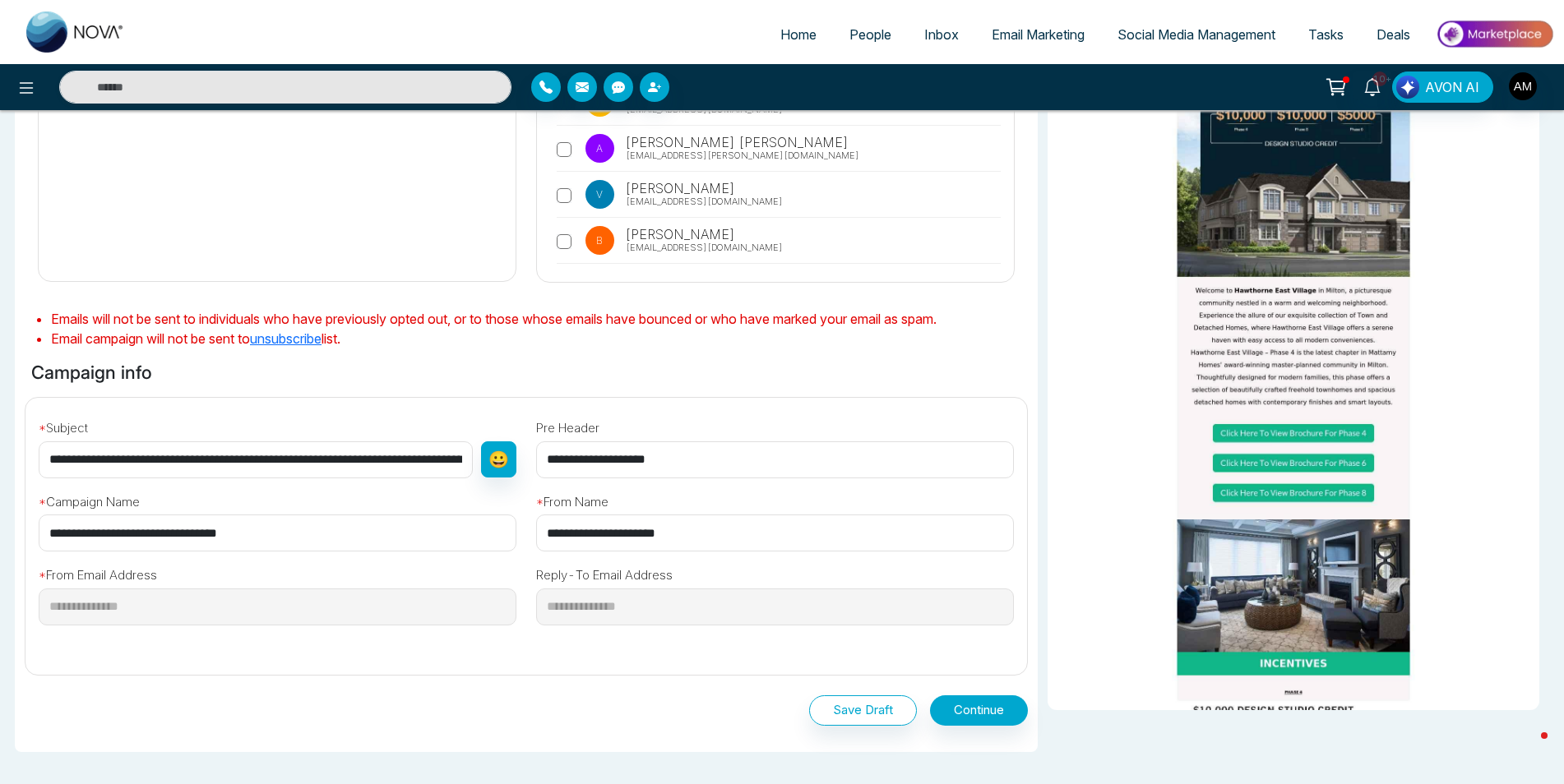
type input "**********"
click at [696, 527] on input "**********" at bounding box center [775, 534] width 478 height 37
type input "**********"
click at [603, 686] on div "Save Draft Continue" at bounding box center [527, 707] width 1004 height 63
click at [964, 707] on button "Continue" at bounding box center [979, 710] width 98 height 30
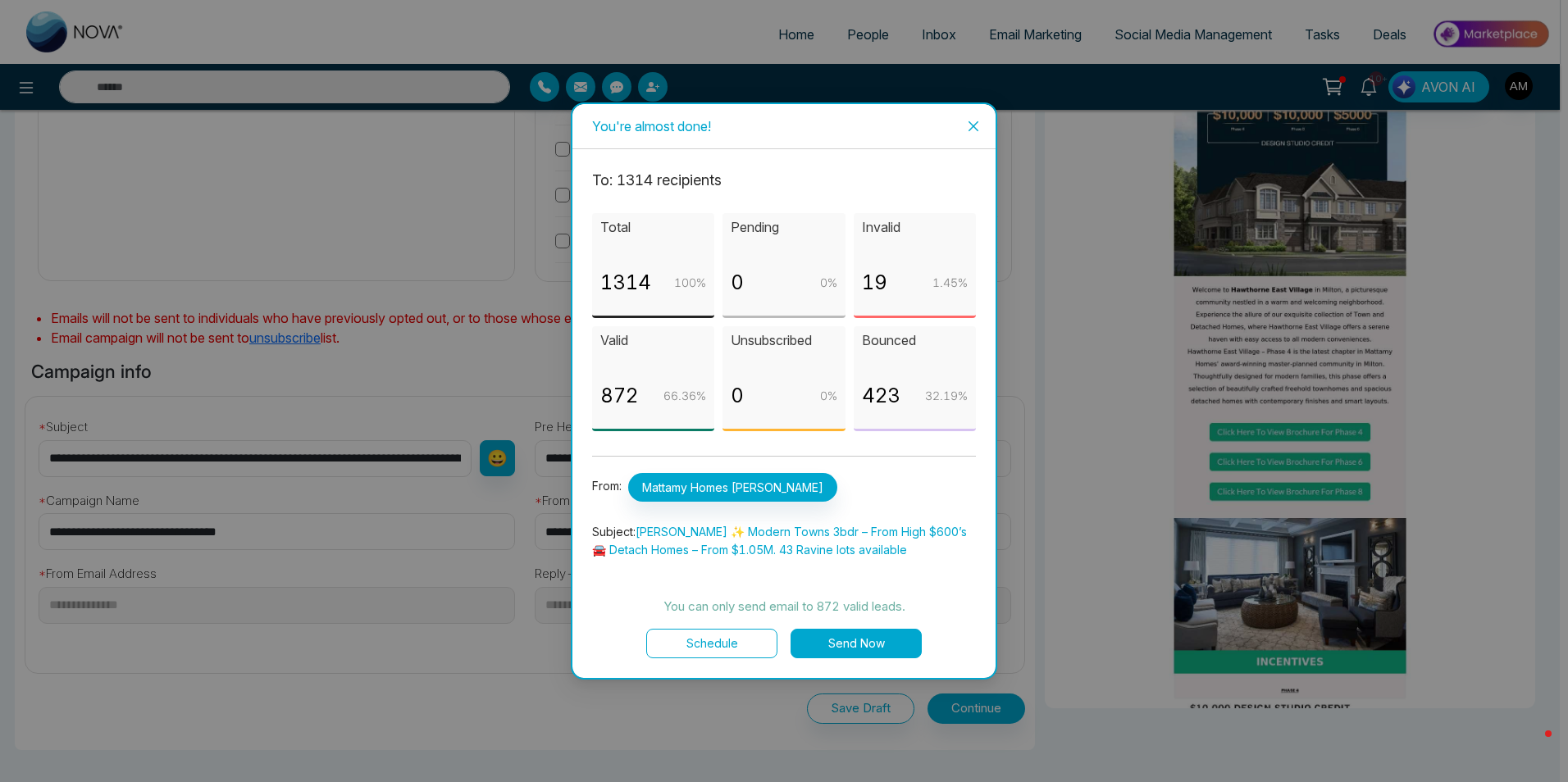
click at [841, 648] on button "Send Now" at bounding box center [856, 643] width 131 height 29
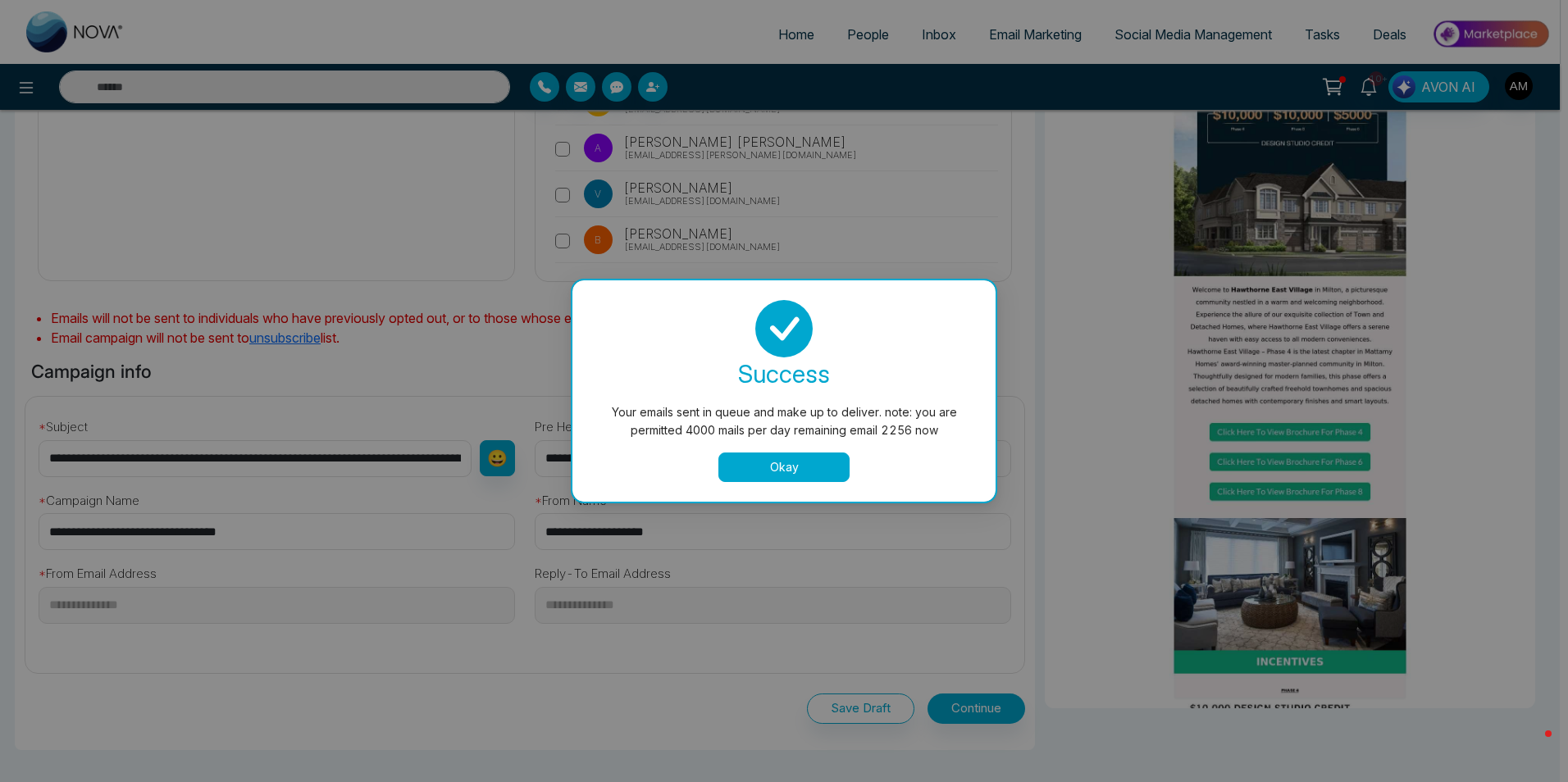
click at [774, 455] on button "Okay" at bounding box center [784, 467] width 131 height 29
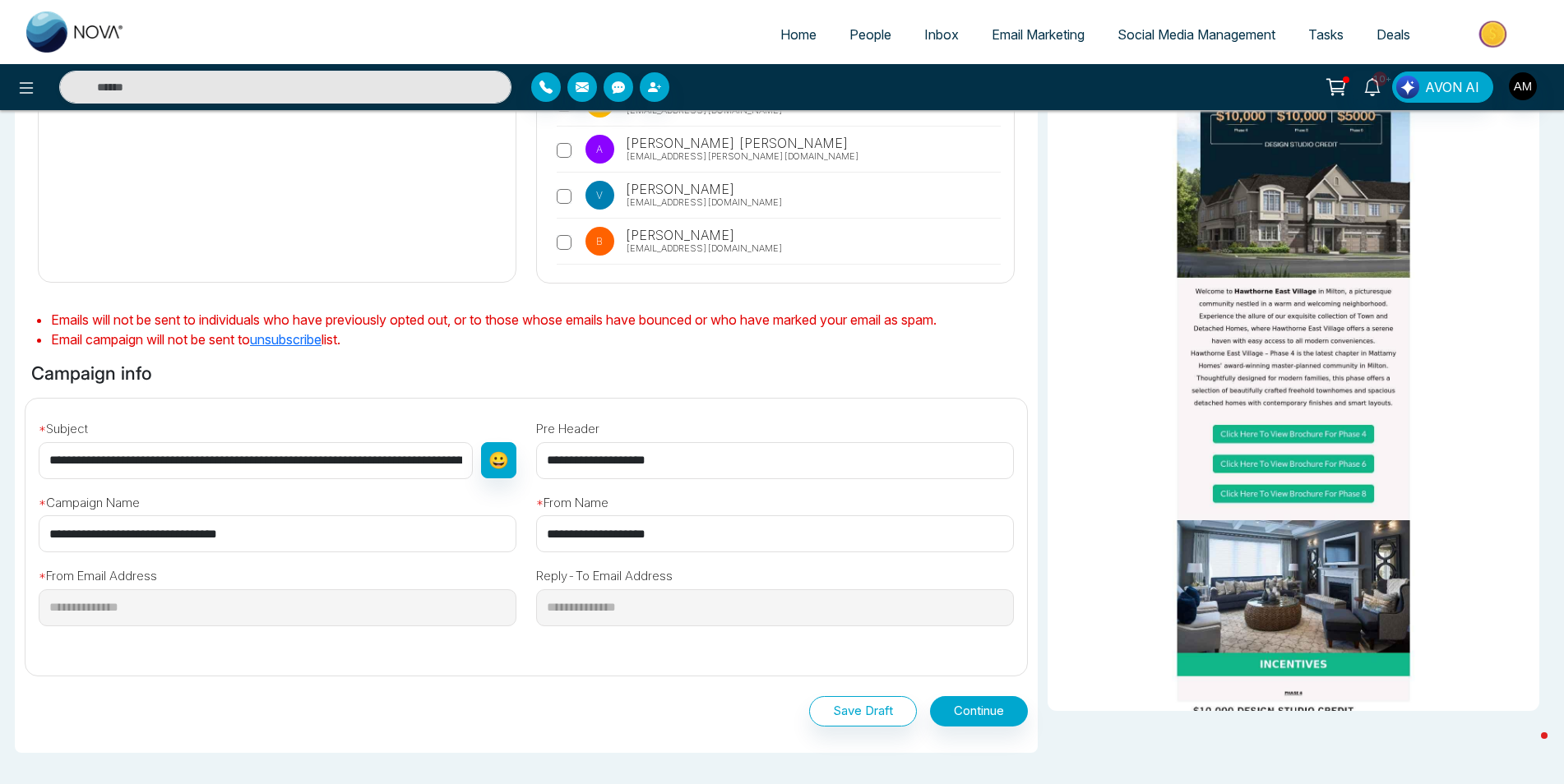
scroll to position [105, 0]
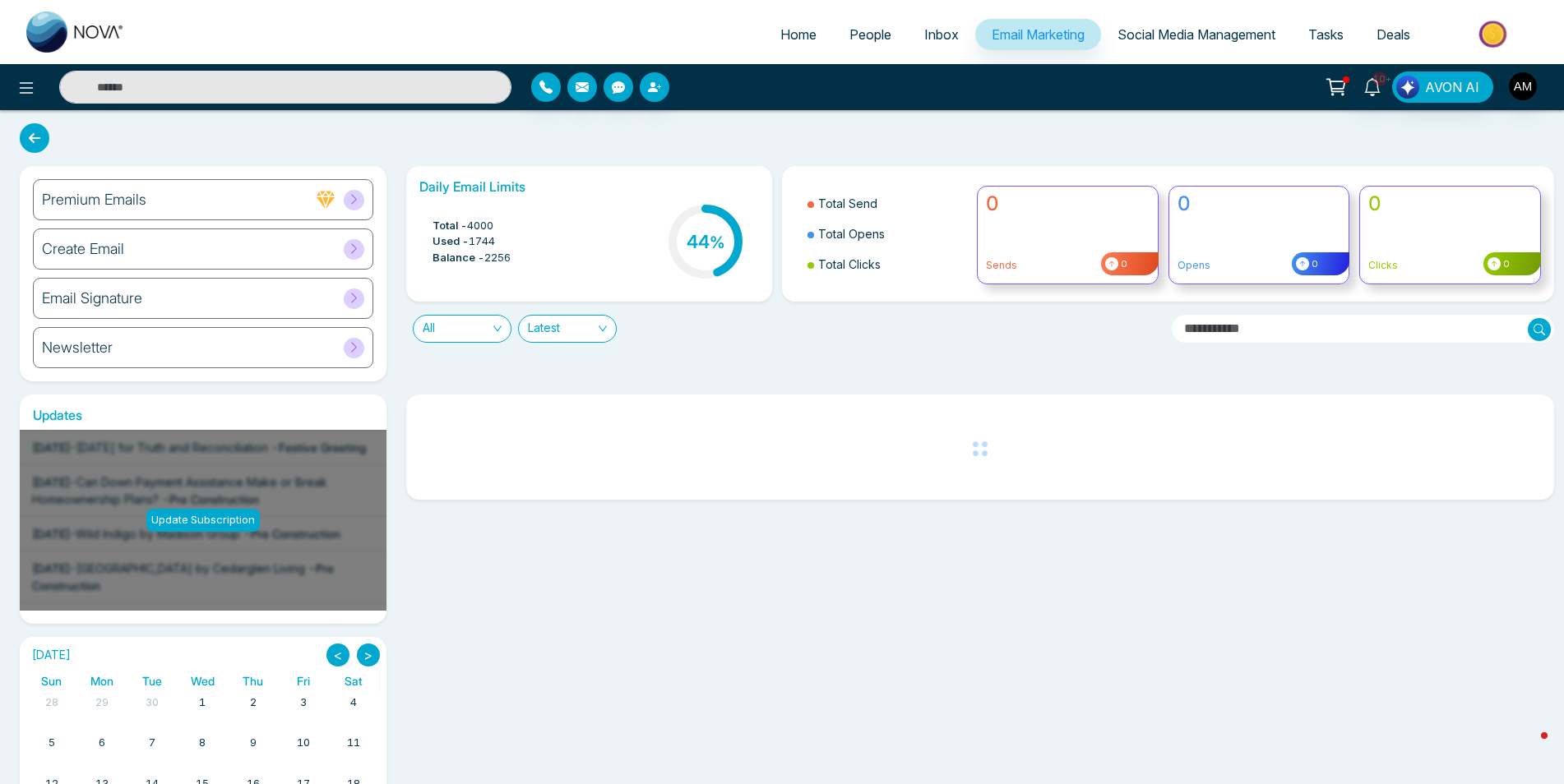
click at [1053, 42] on span "Email Marketing" at bounding box center [1038, 35] width 93 height 17
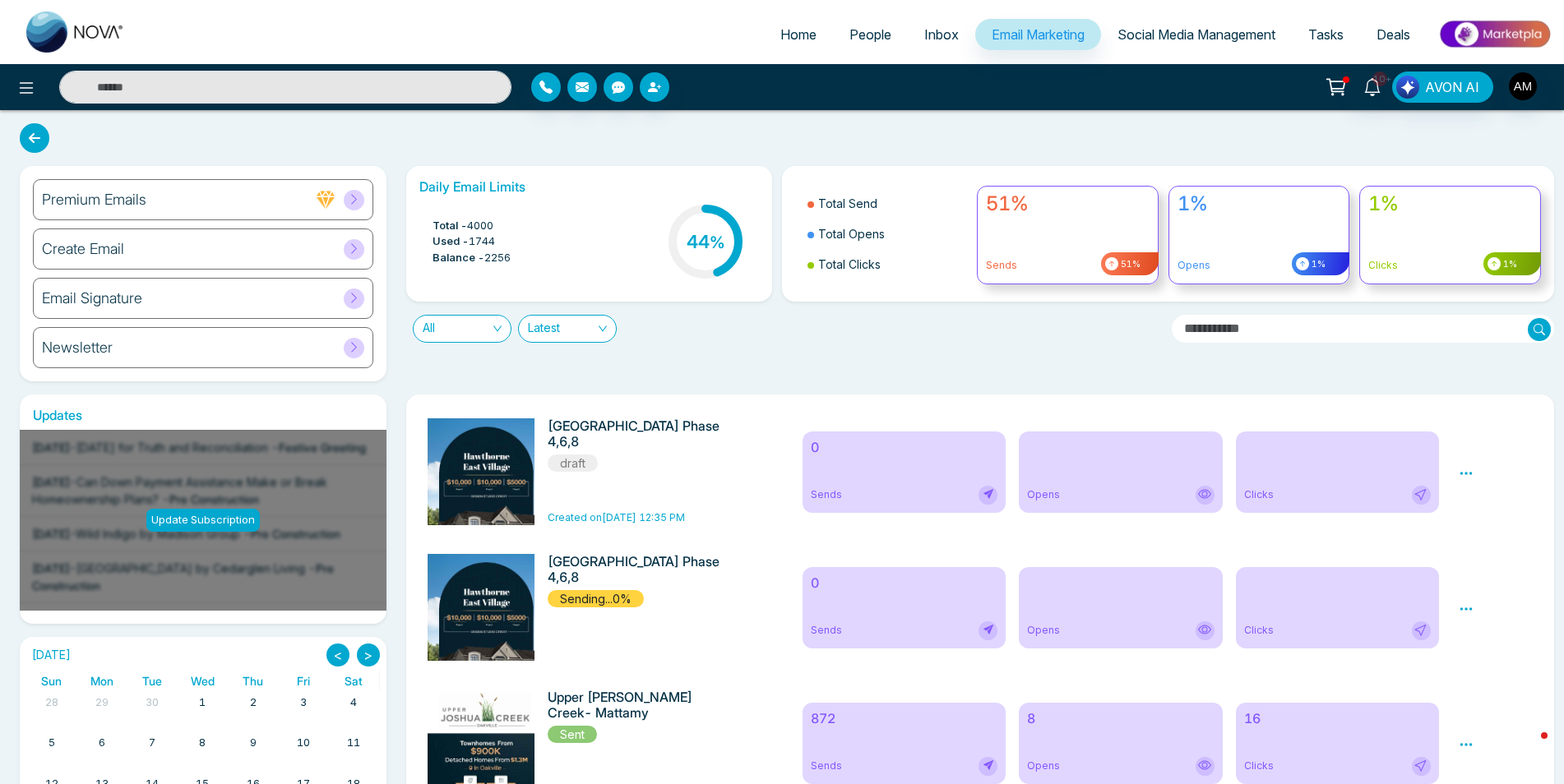
click at [360, 249] on icon at bounding box center [354, 249] width 12 height 12
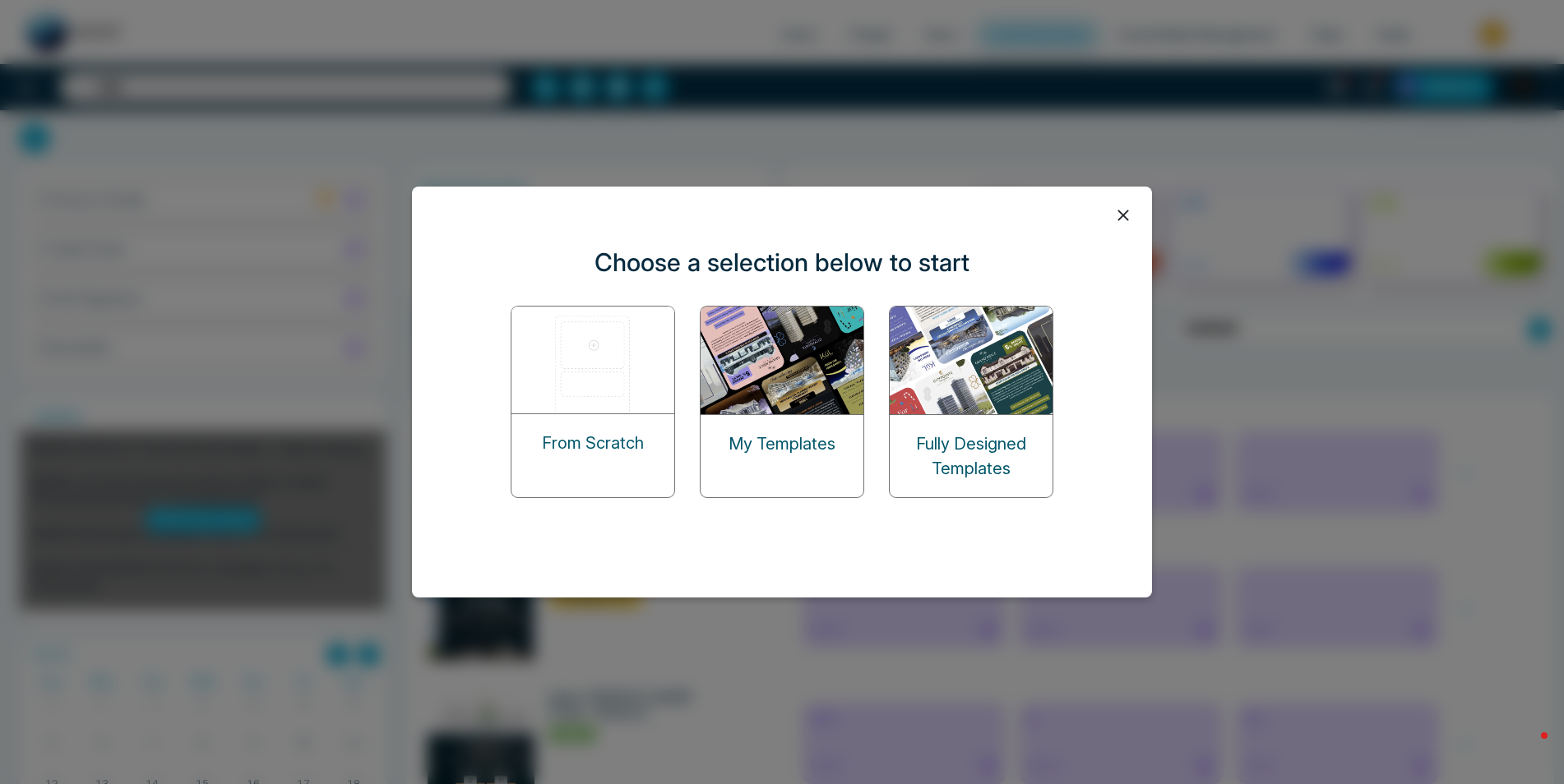
click at [737, 417] on div "My Templates" at bounding box center [782, 444] width 163 height 58
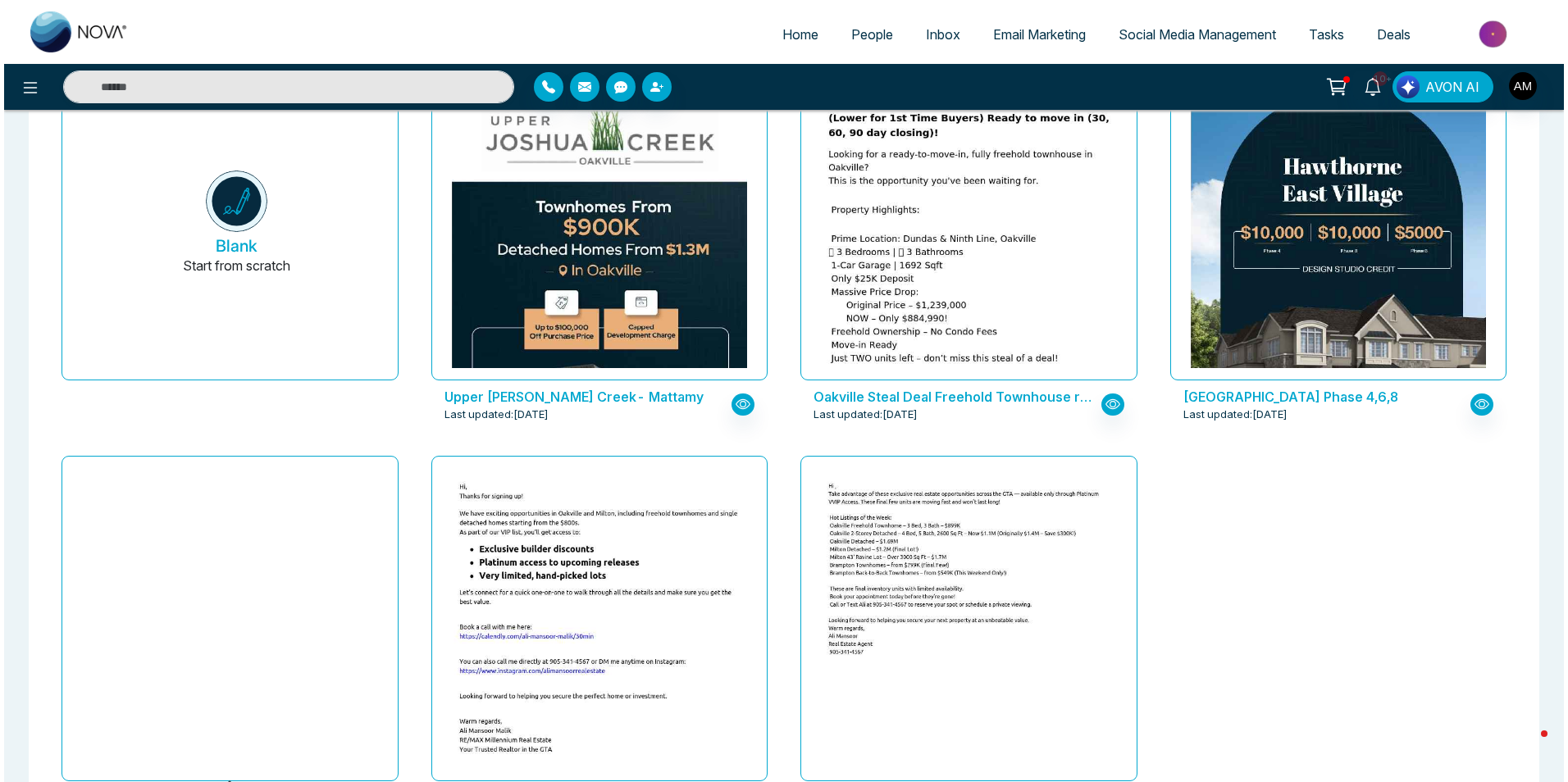
scroll to position [246, 0]
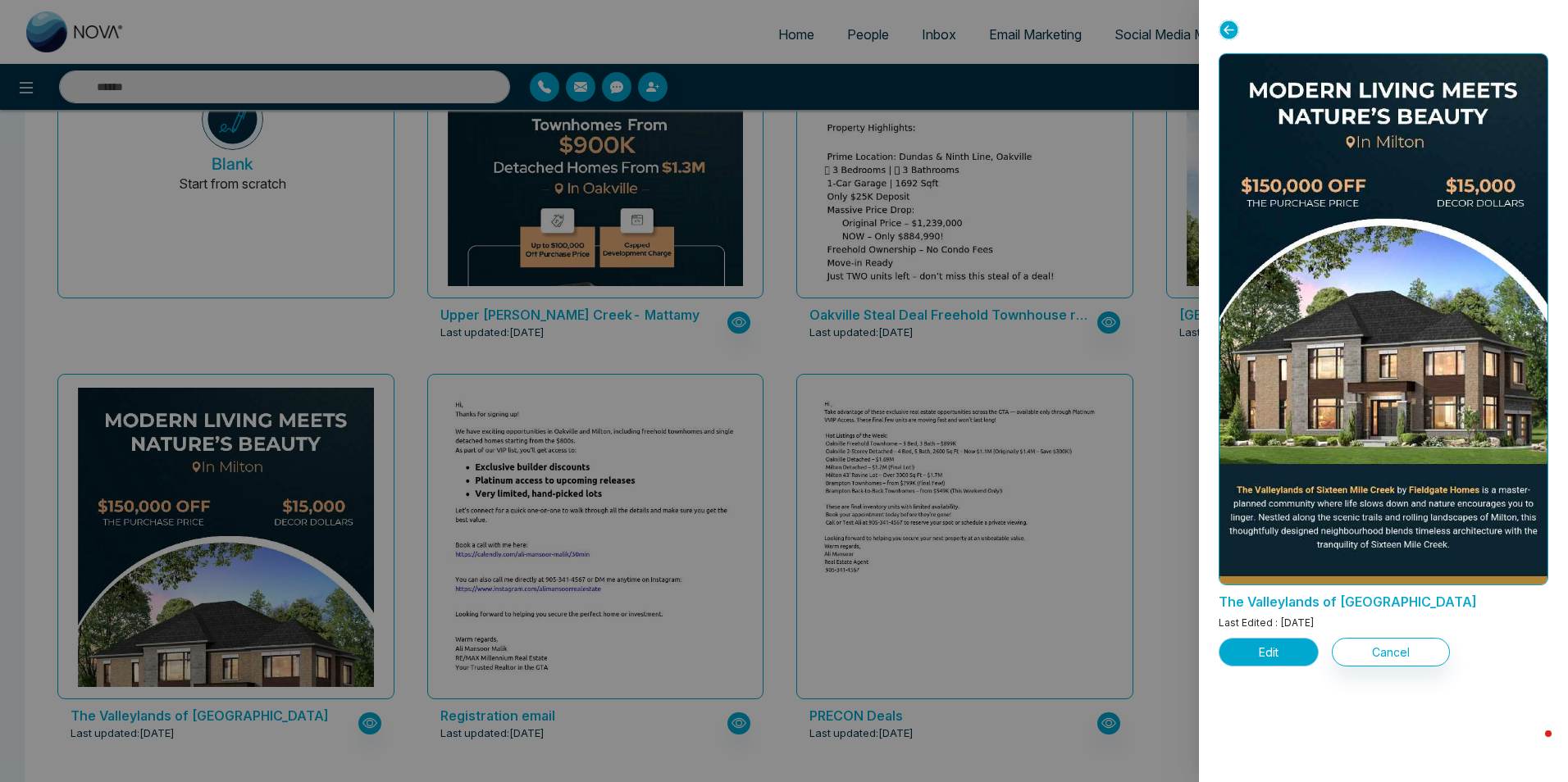
click at [1247, 648] on button "Edit" at bounding box center [1268, 652] width 100 height 28
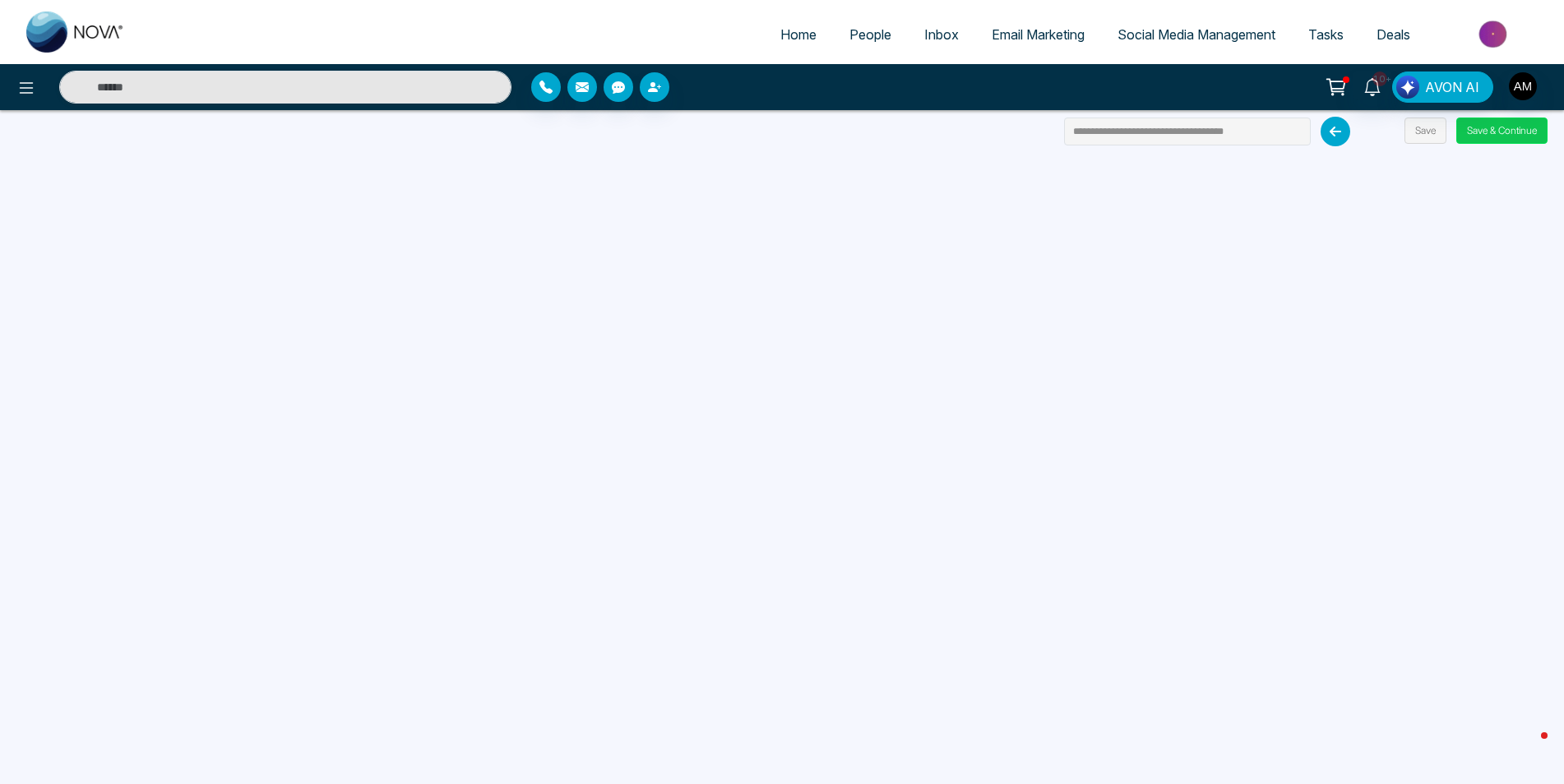
click at [1499, 133] on button "Save & Continue" at bounding box center [1502, 131] width 91 height 27
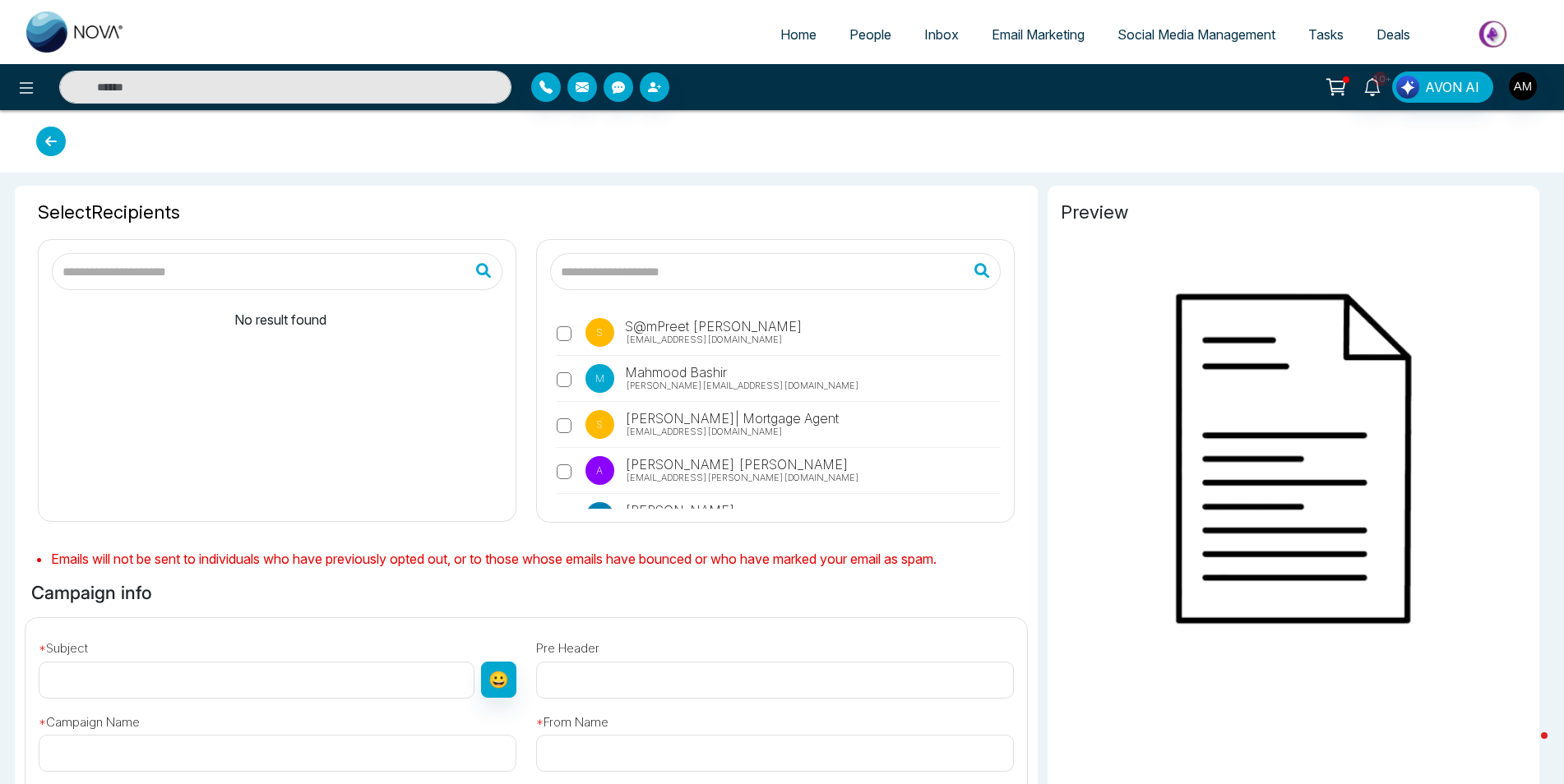
type input "**********"
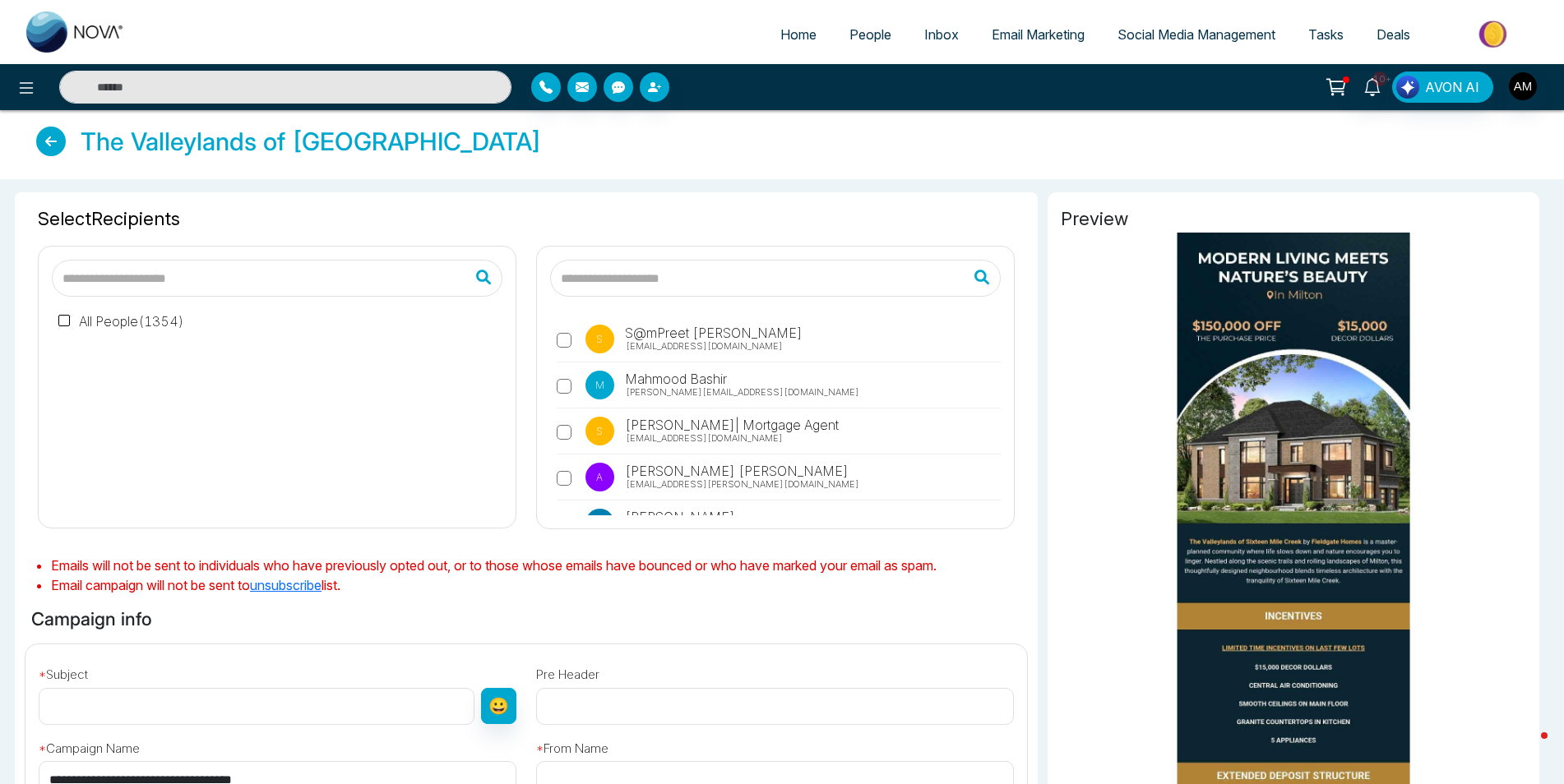
click at [123, 317] on label "All People ( 1354 )" at bounding box center [122, 321] width 126 height 20
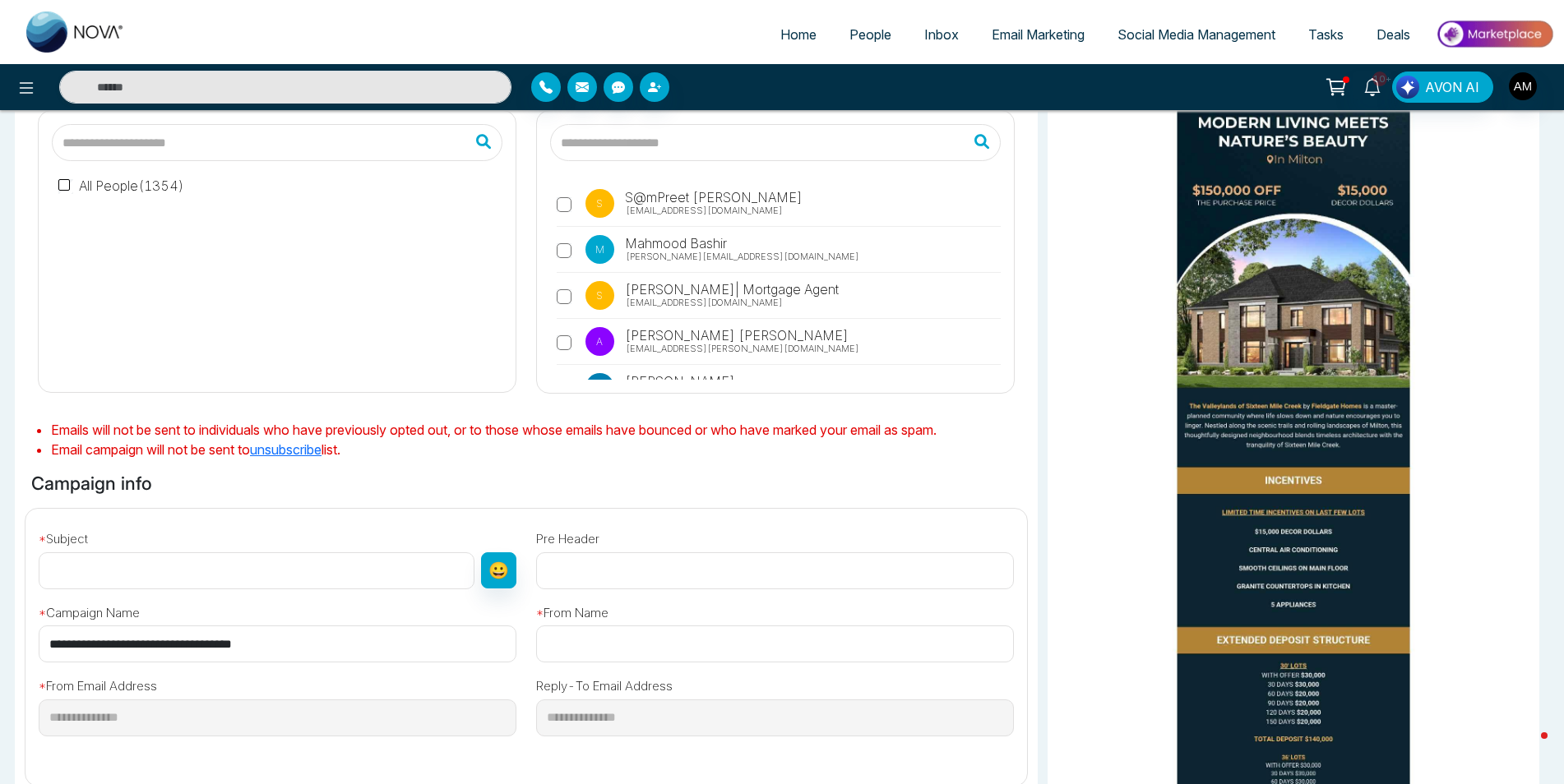
scroll to position [164, 0]
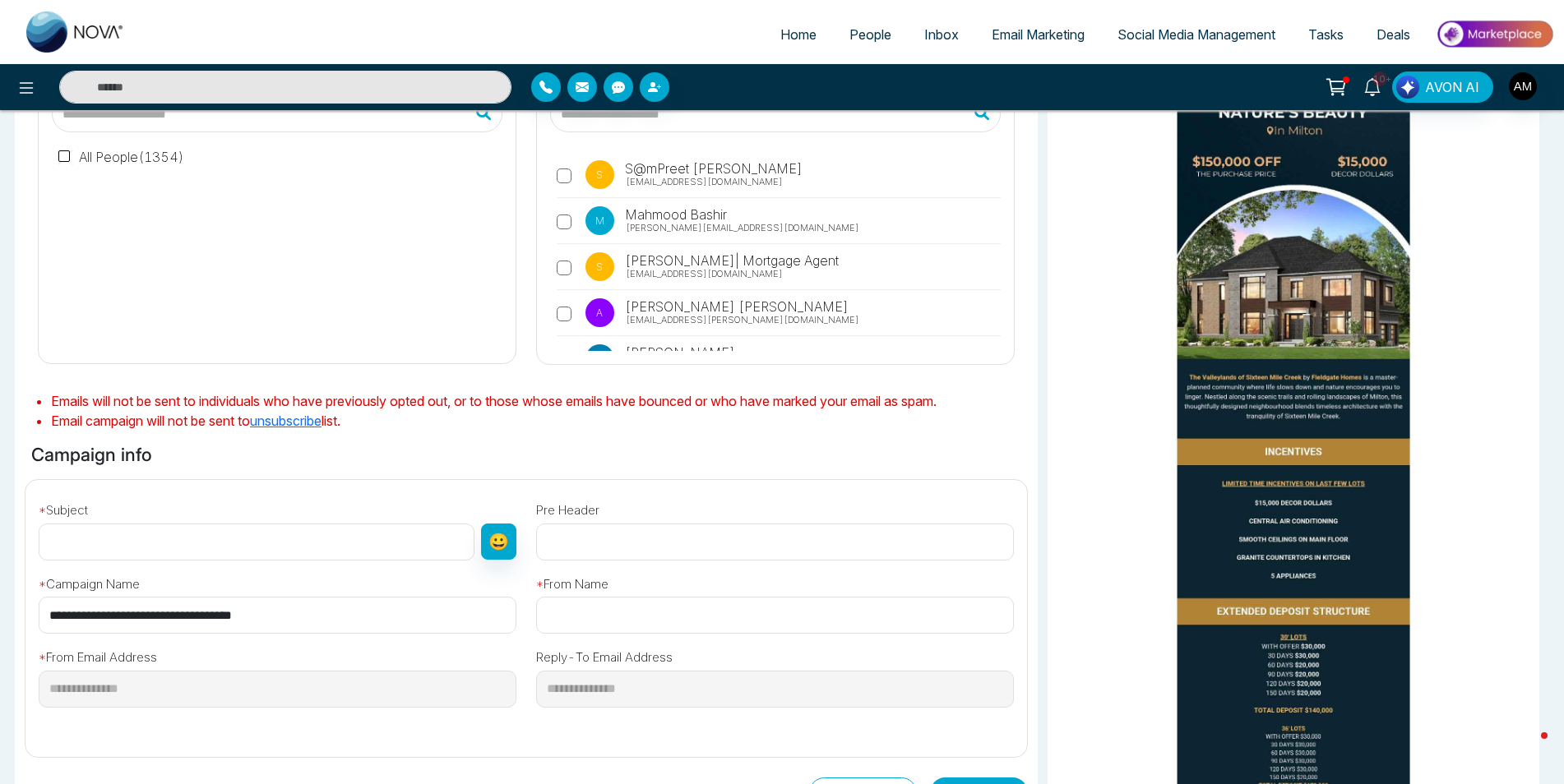
click at [135, 541] on input "text" at bounding box center [257, 542] width 436 height 37
click at [118, 544] on input "text" at bounding box center [257, 542] width 436 height 37
paste input "**********"
click at [220, 540] on input "**********" at bounding box center [257, 542] width 436 height 37
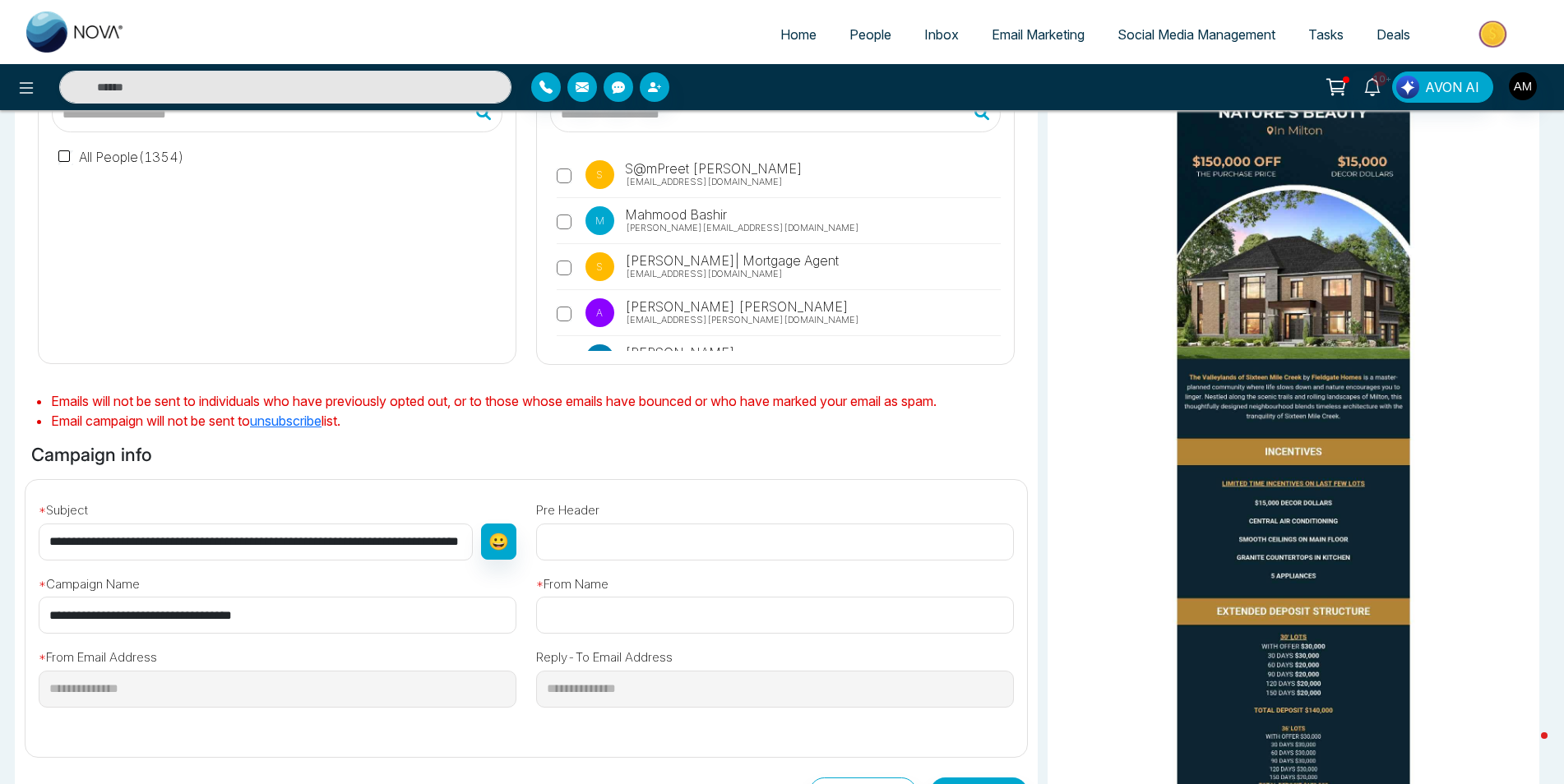
scroll to position [0, 18]
type input "**********"
click at [647, 527] on input "text" at bounding box center [775, 542] width 478 height 37
click at [667, 539] on input "text" at bounding box center [775, 542] width 478 height 37
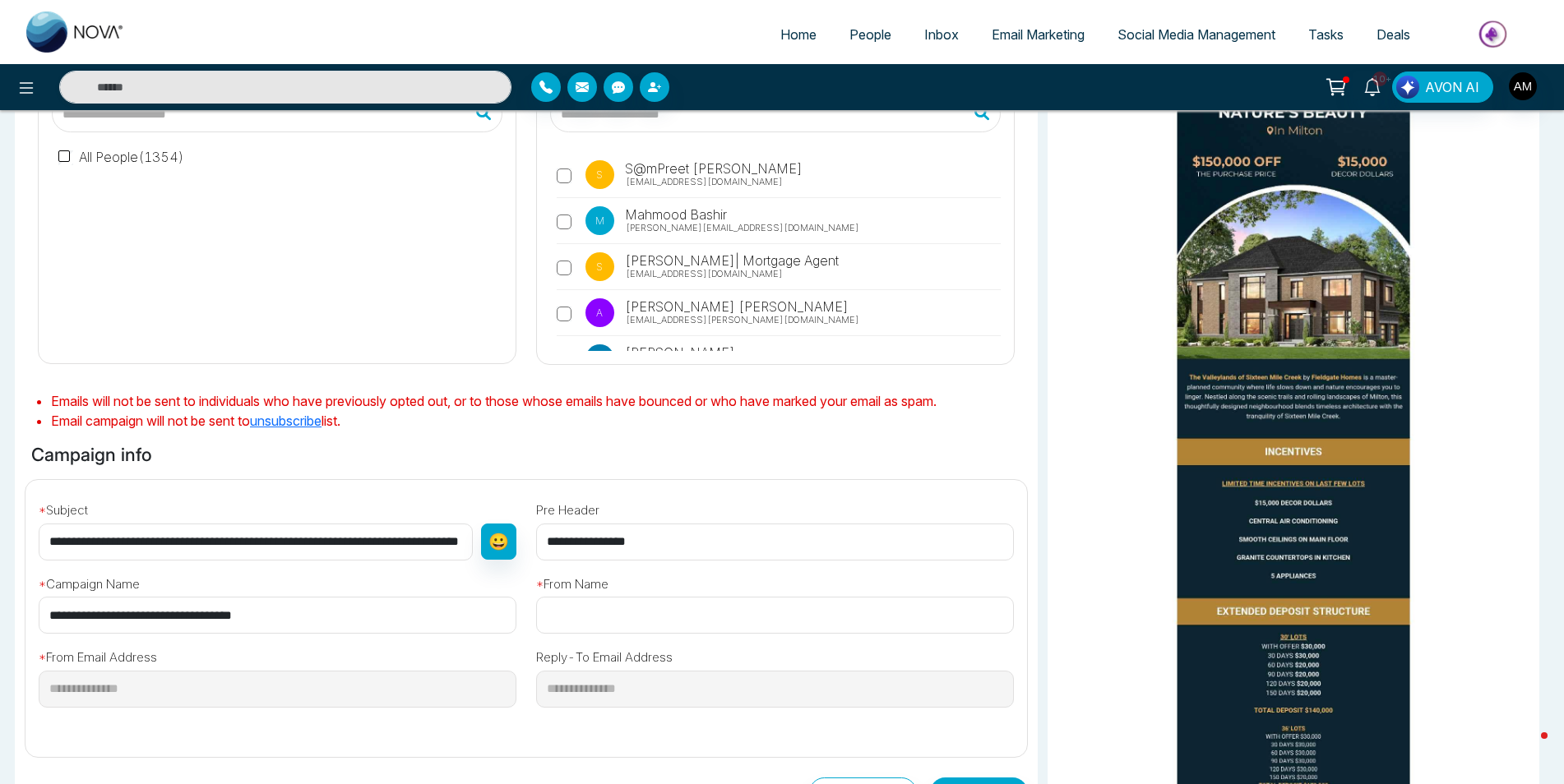
type input "**********"
click at [630, 614] on input "text" at bounding box center [775, 615] width 478 height 37
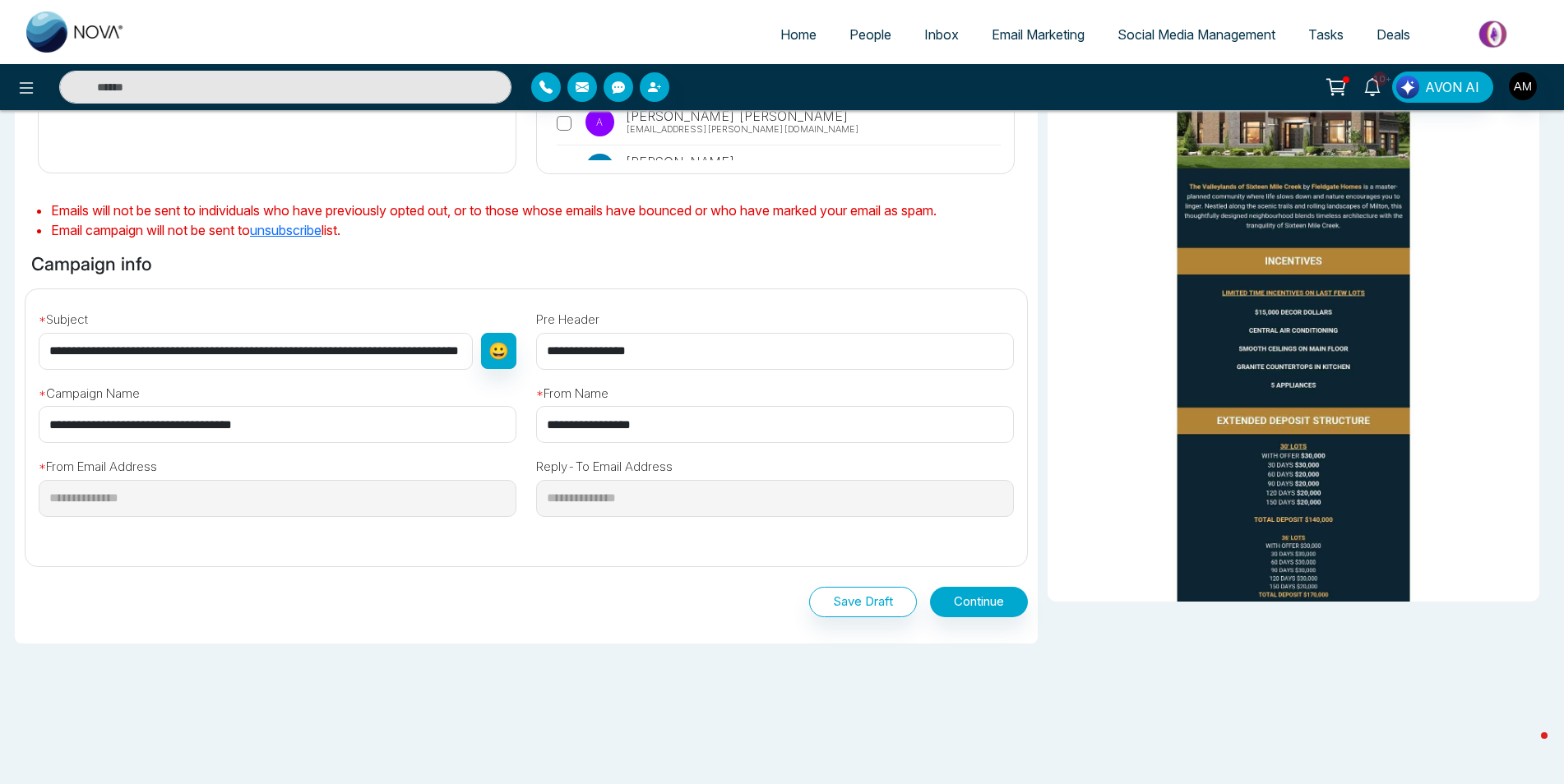
scroll to position [358, 0]
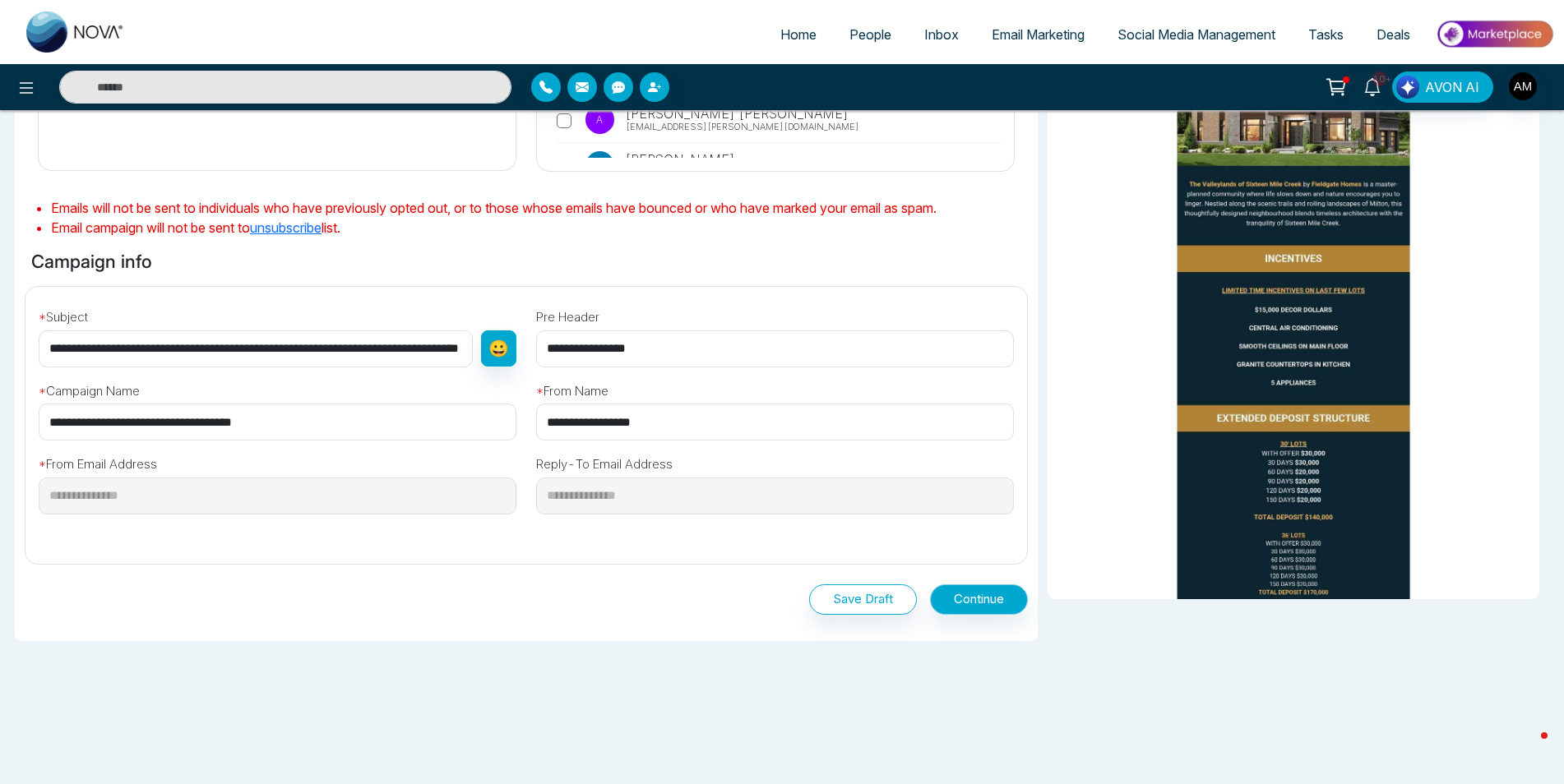
type input "**********"
click at [980, 595] on button "Continue" at bounding box center [979, 599] width 98 height 30
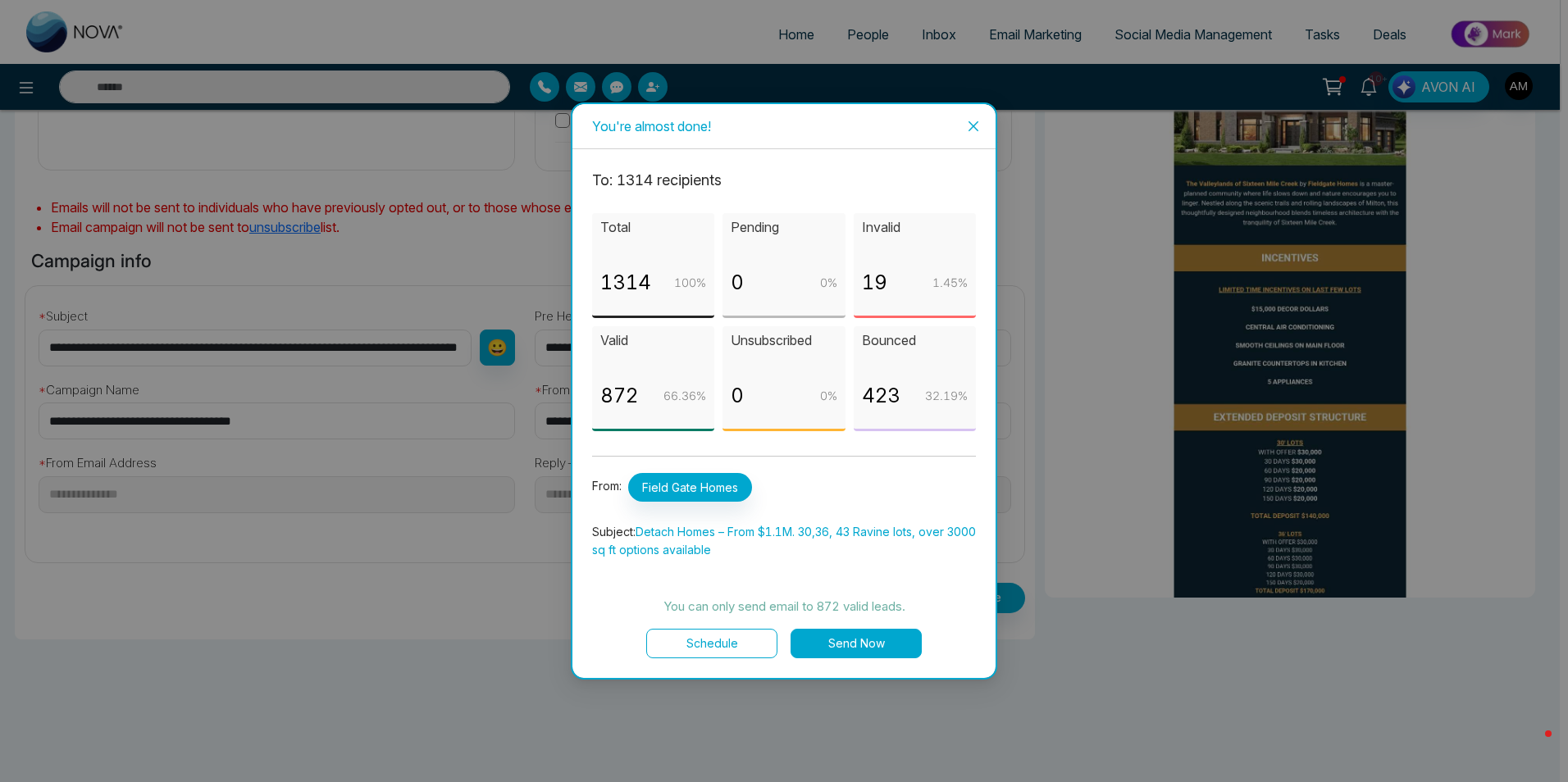
click at [858, 630] on button "Send Now" at bounding box center [856, 643] width 131 height 29
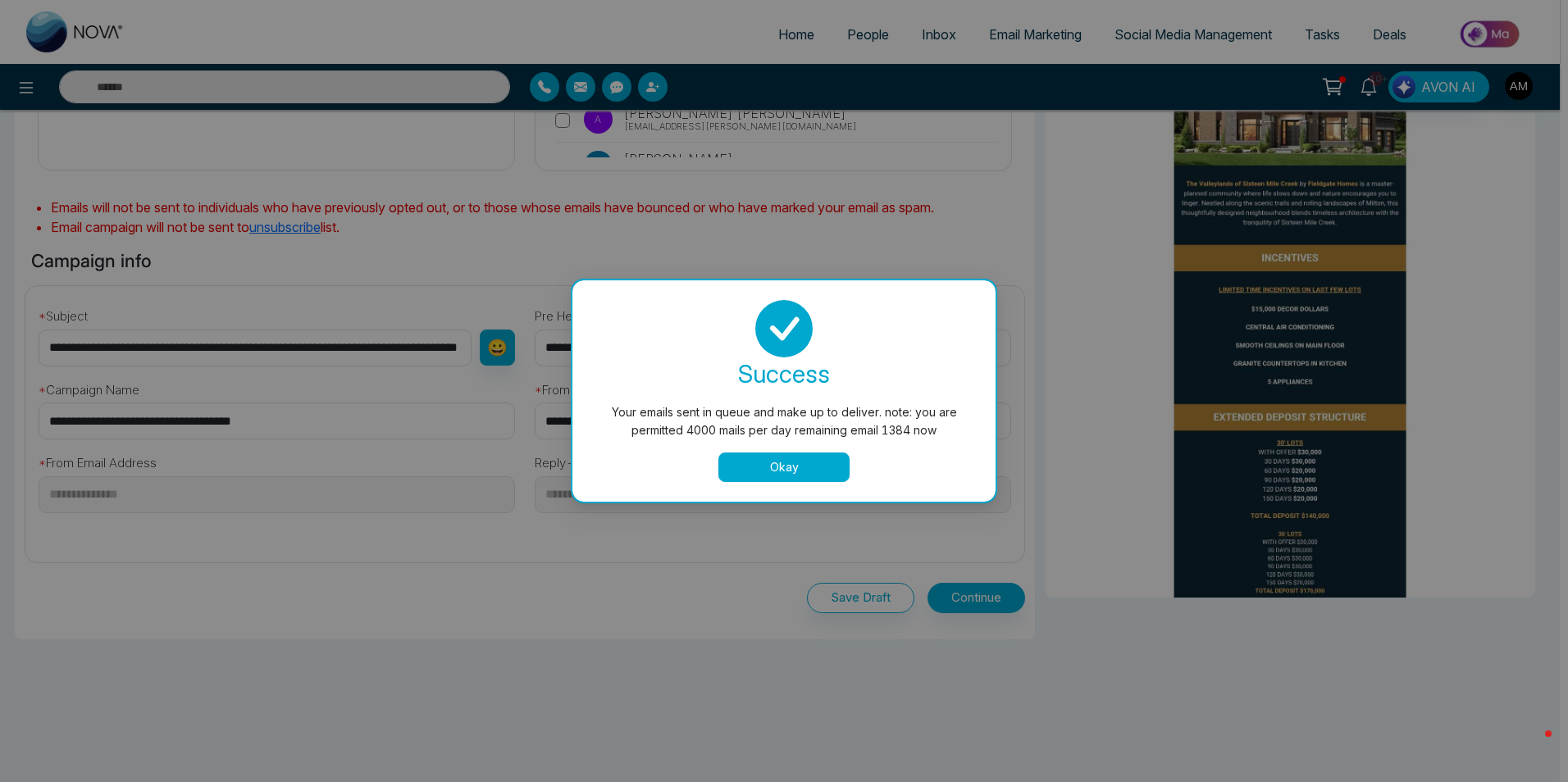
click at [785, 458] on button "Okay" at bounding box center [784, 467] width 131 height 29
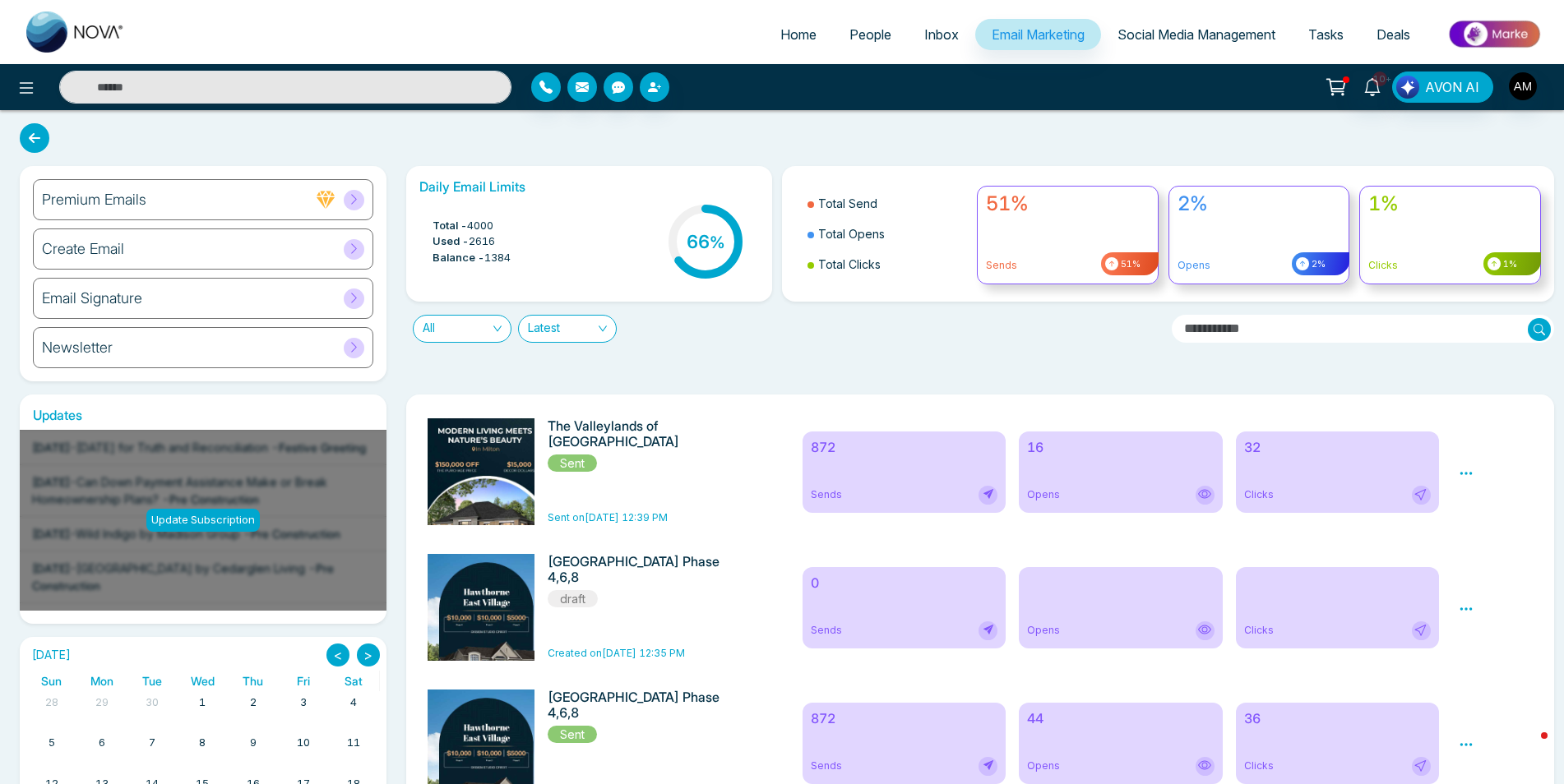
click at [1015, 41] on span "Email Marketing" at bounding box center [1038, 35] width 93 height 17
click at [361, 202] on span at bounding box center [353, 200] width 20 height 20
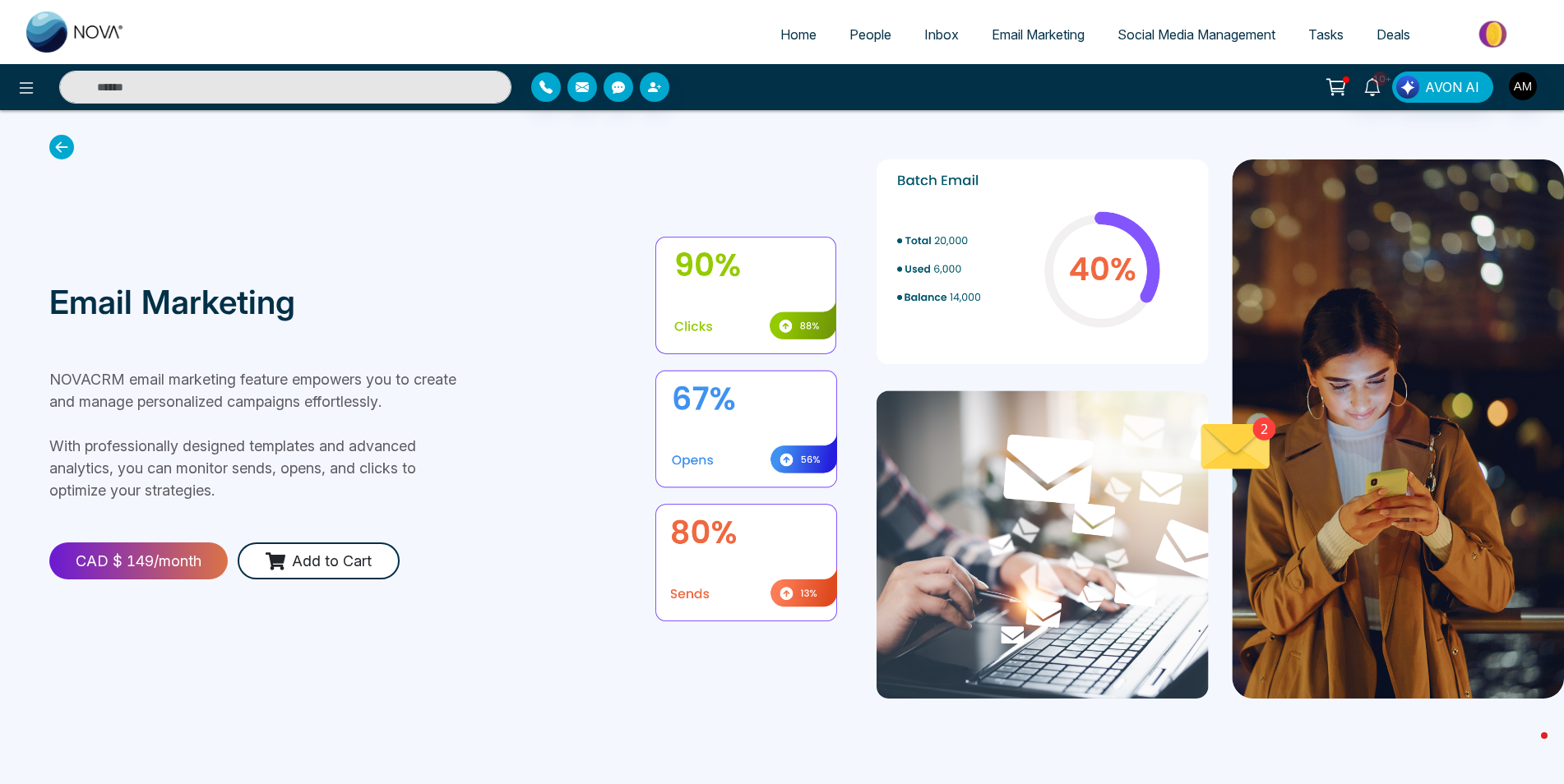
click at [1068, 39] on span "Email Marketing" at bounding box center [1038, 35] width 93 height 17
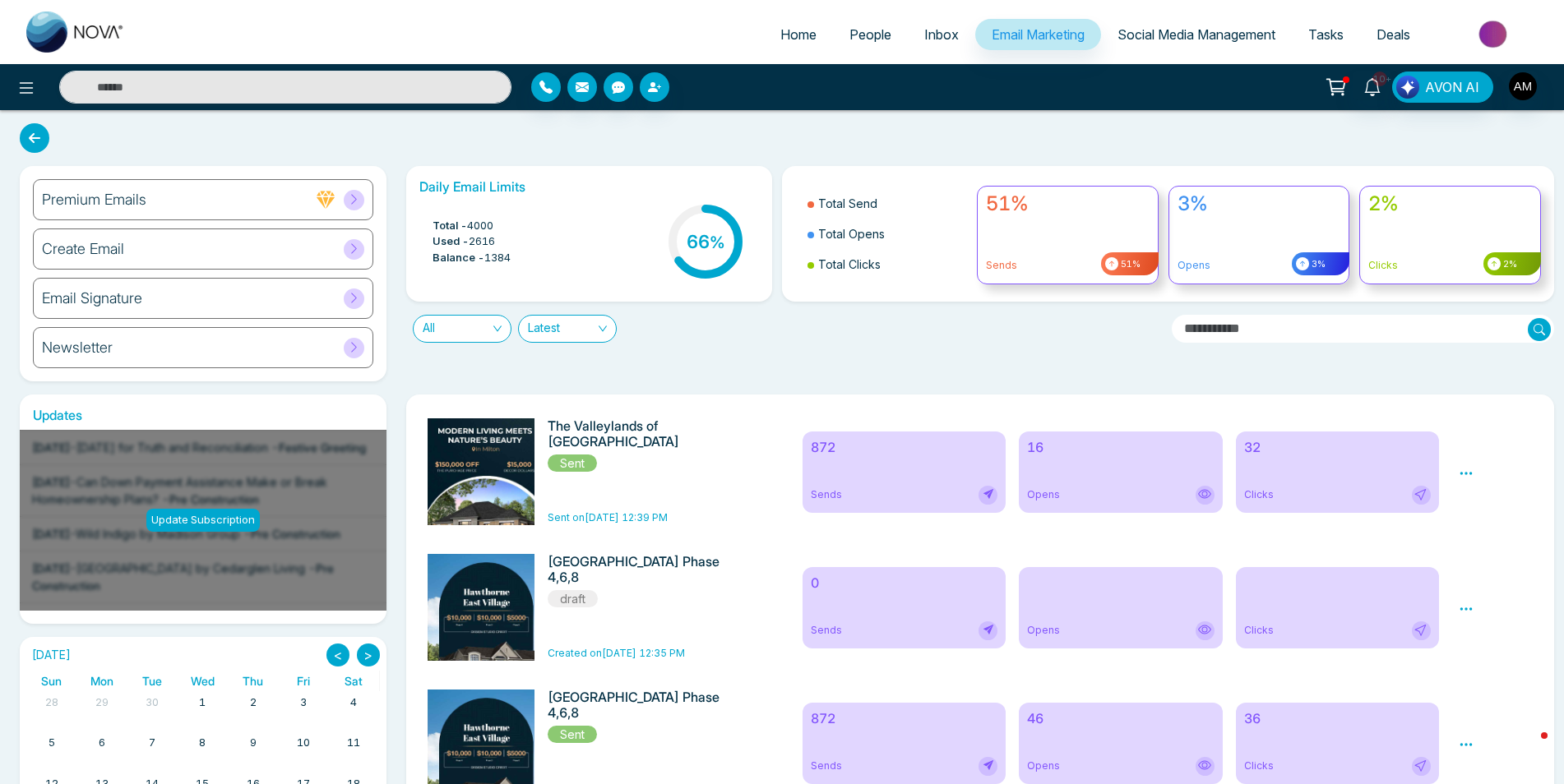
click at [1056, 29] on span "Email Marketing" at bounding box center [1038, 35] width 93 height 17
click at [357, 201] on icon at bounding box center [354, 200] width 12 height 12
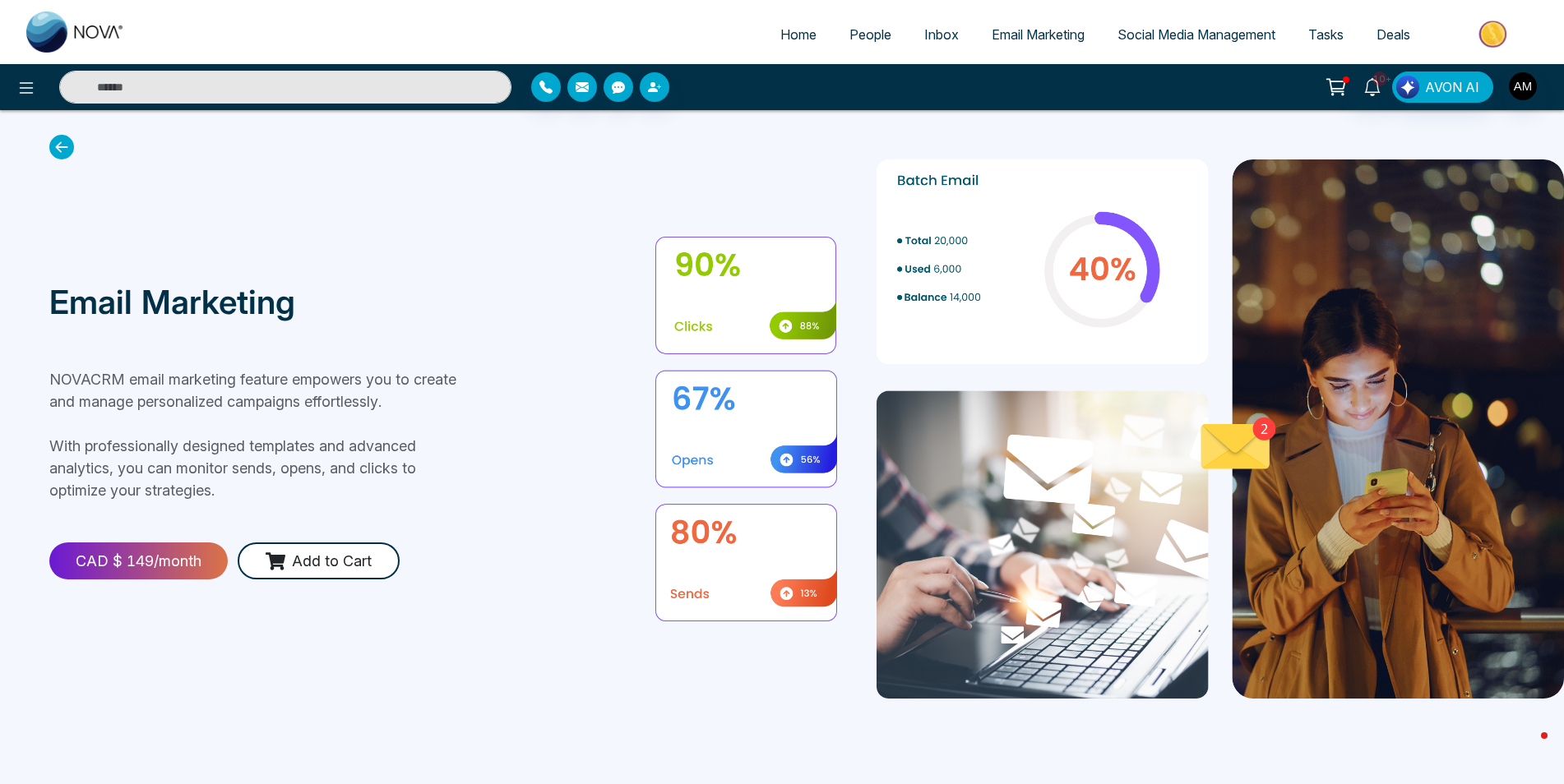
click at [1066, 43] on link "Email Marketing" at bounding box center [1038, 34] width 126 height 31
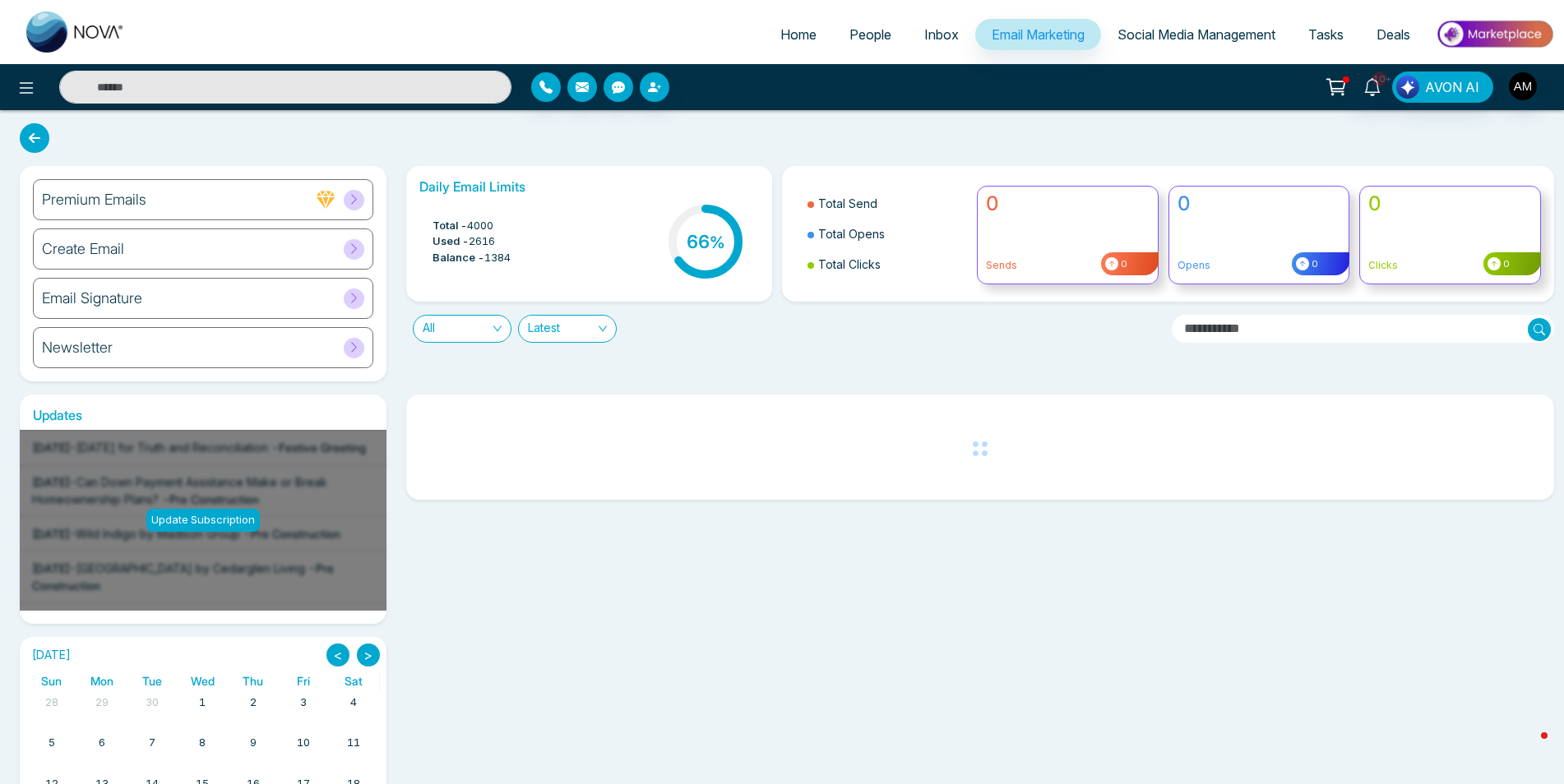
click at [356, 202] on icon at bounding box center [354, 200] width 12 height 12
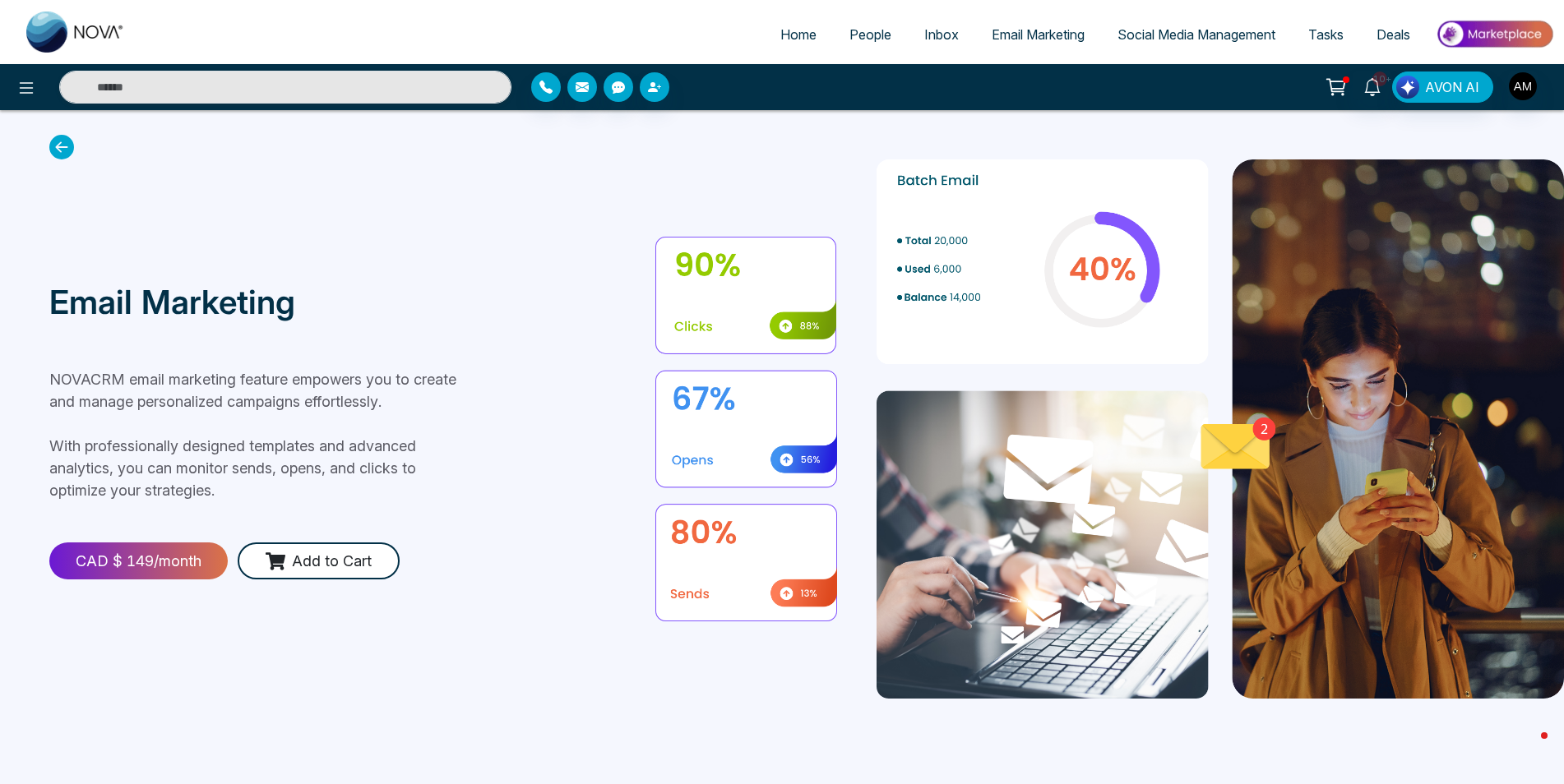
click at [1082, 31] on link "Email Marketing" at bounding box center [1038, 34] width 126 height 31
